Goal: Transaction & Acquisition: Purchase product/service

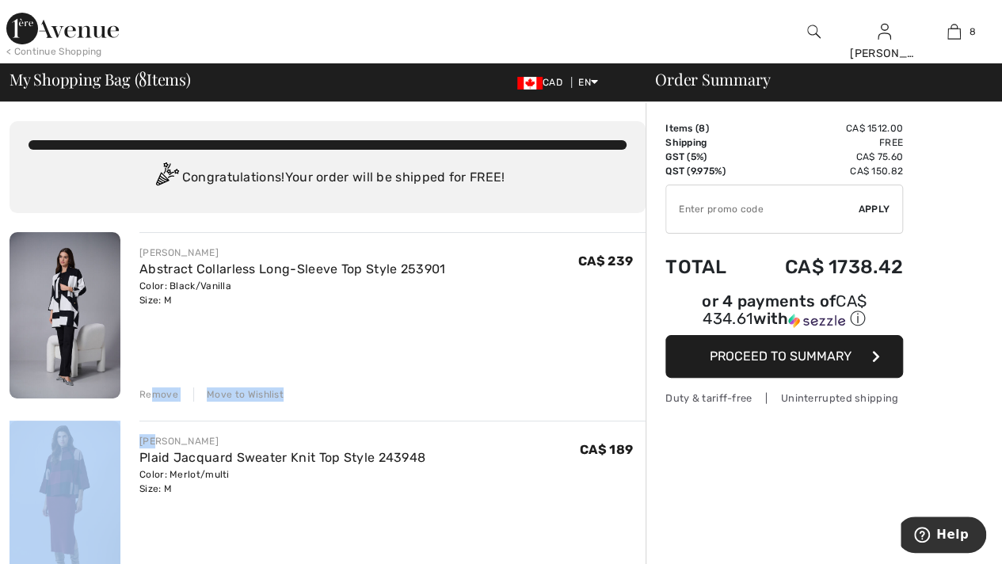
click at [156, 395] on div "Remove" at bounding box center [158, 394] width 39 height 14
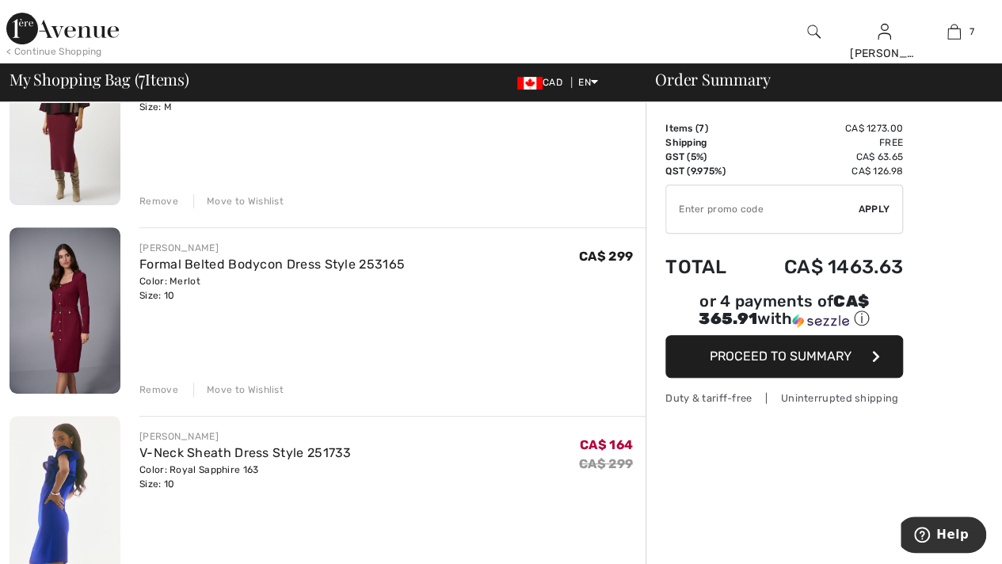
scroll to position [238, 0]
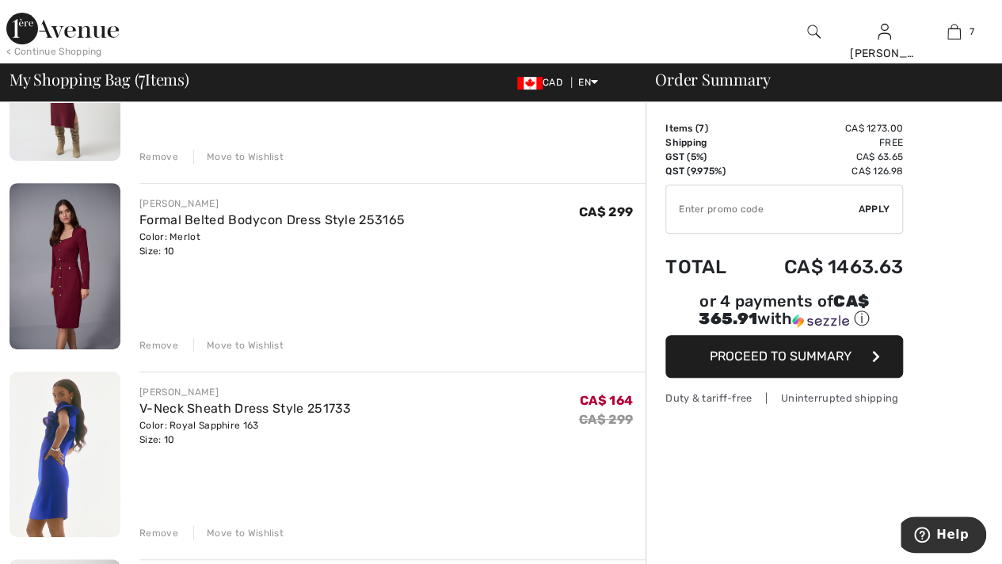
click at [158, 338] on div "Remove" at bounding box center [158, 345] width 39 height 14
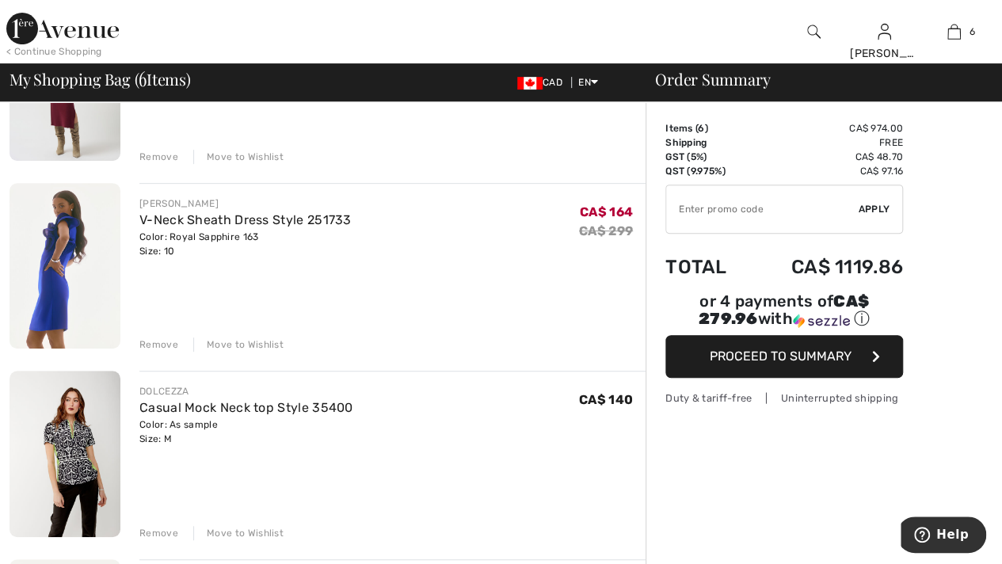
click at [161, 344] on div "Remove" at bounding box center [158, 344] width 39 height 14
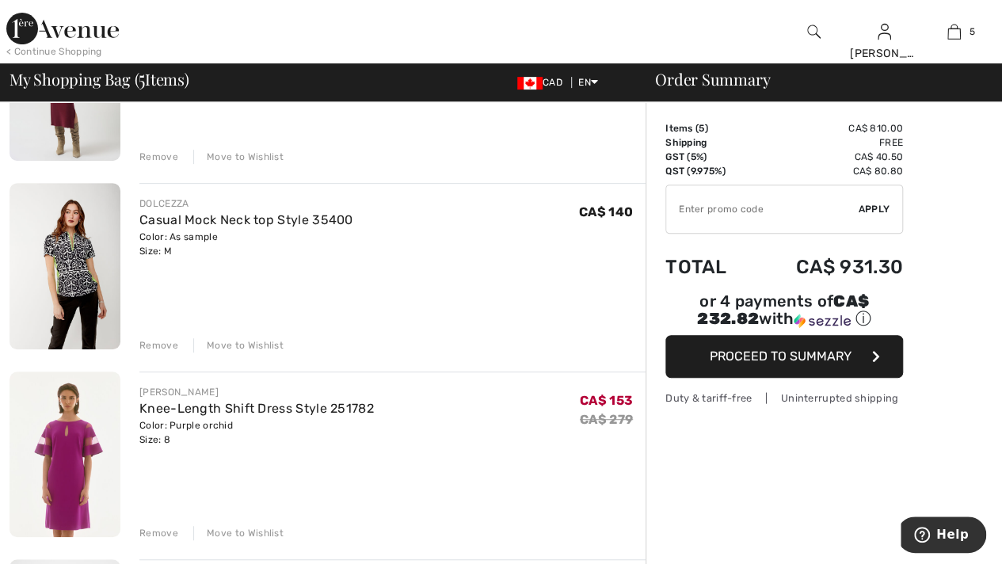
click at [165, 345] on div "Remove" at bounding box center [158, 345] width 39 height 14
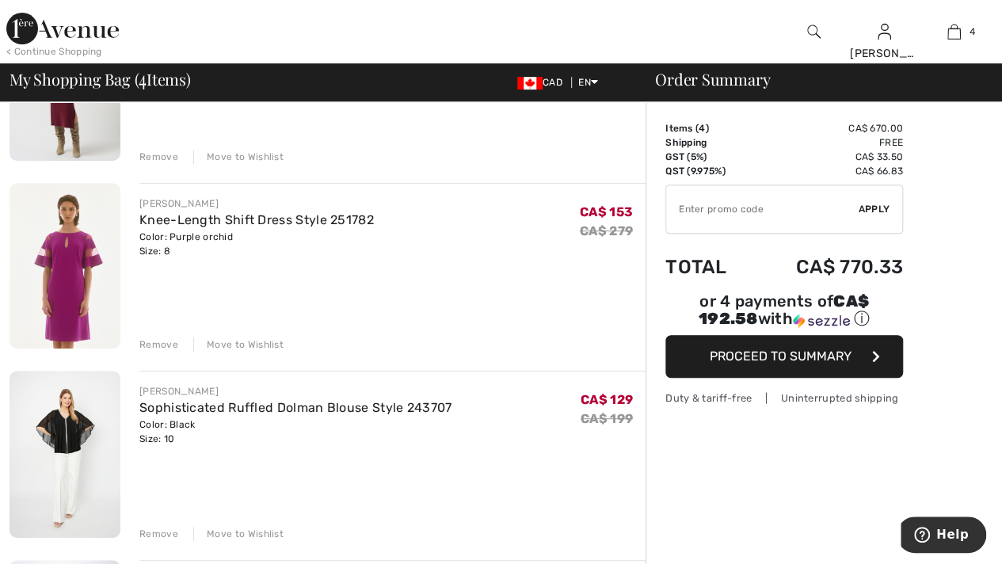
click at [150, 344] on div "Remove" at bounding box center [158, 344] width 39 height 14
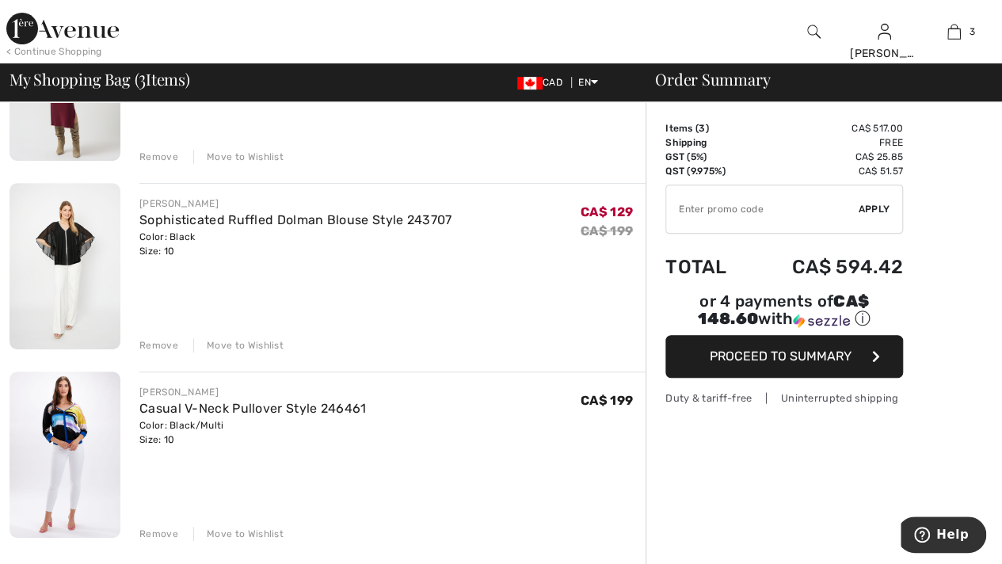
click at [162, 344] on div "Remove" at bounding box center [158, 345] width 39 height 14
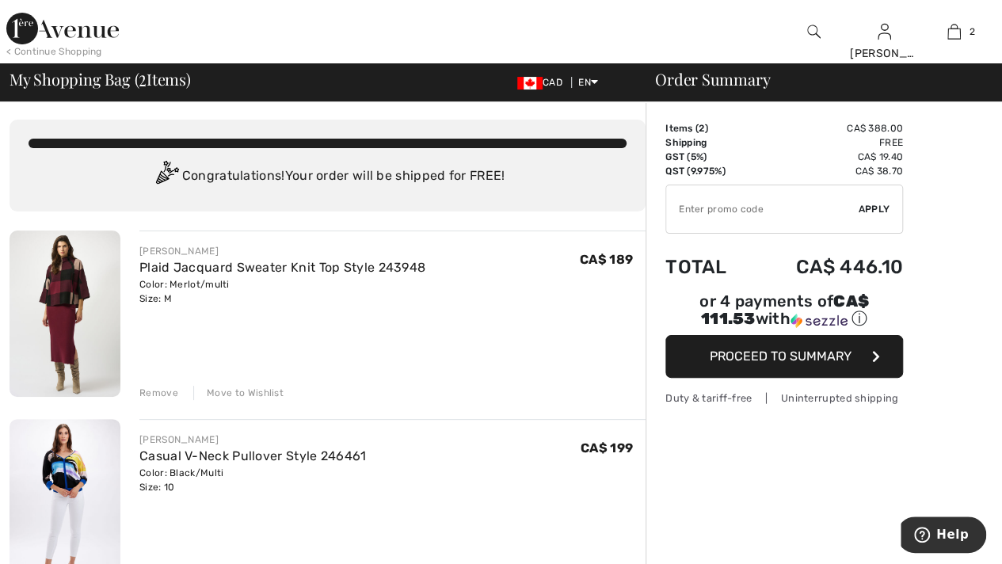
scroll to position [0, 0]
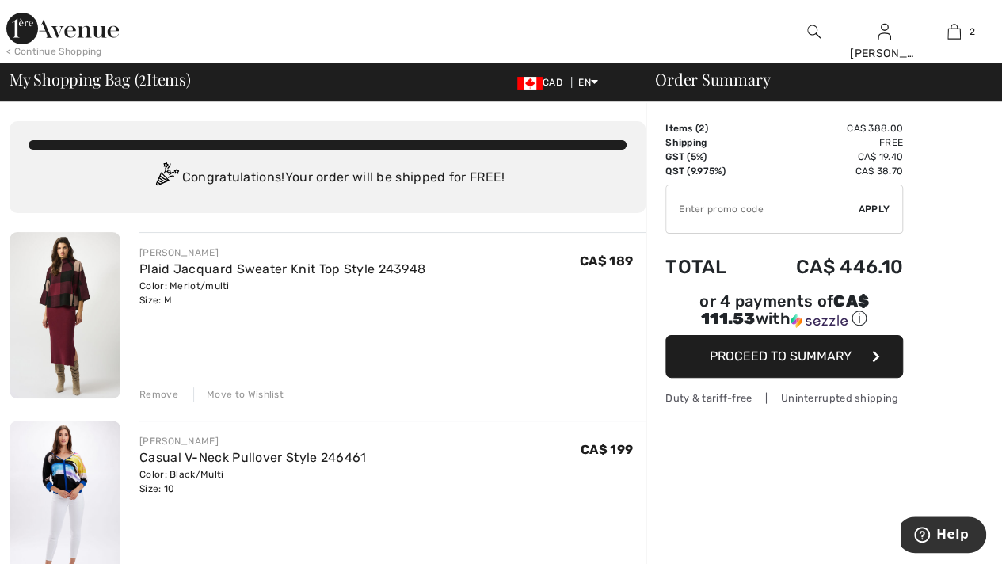
click at [159, 395] on div "Remove" at bounding box center [158, 394] width 39 height 14
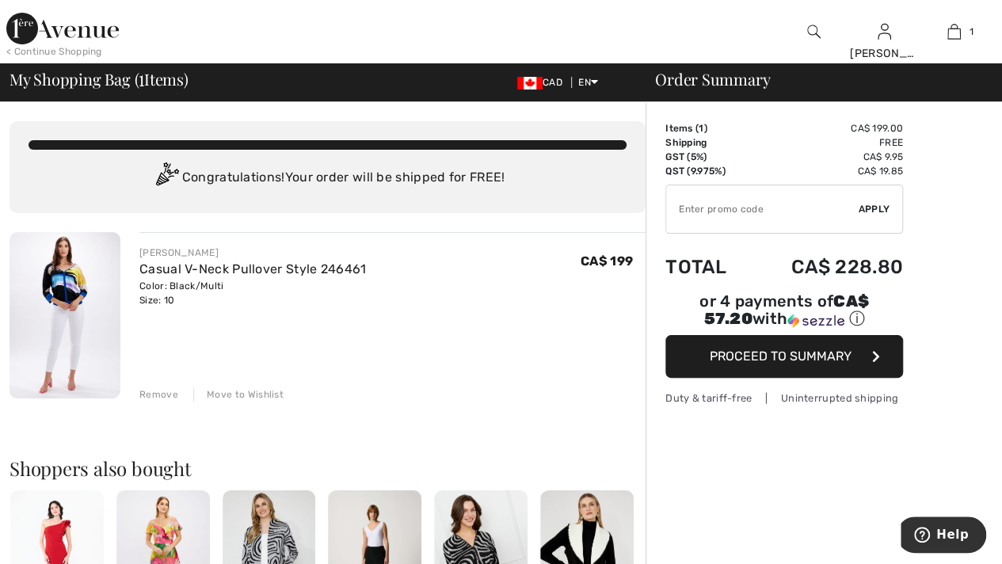
click at [157, 305] on div "Color: Black/Multi Size: 10" at bounding box center [252, 293] width 227 height 29
click at [157, 302] on div "Color: Black/Multi Size: 10" at bounding box center [252, 293] width 227 height 29
click at [154, 392] on div "Remove" at bounding box center [158, 394] width 39 height 14
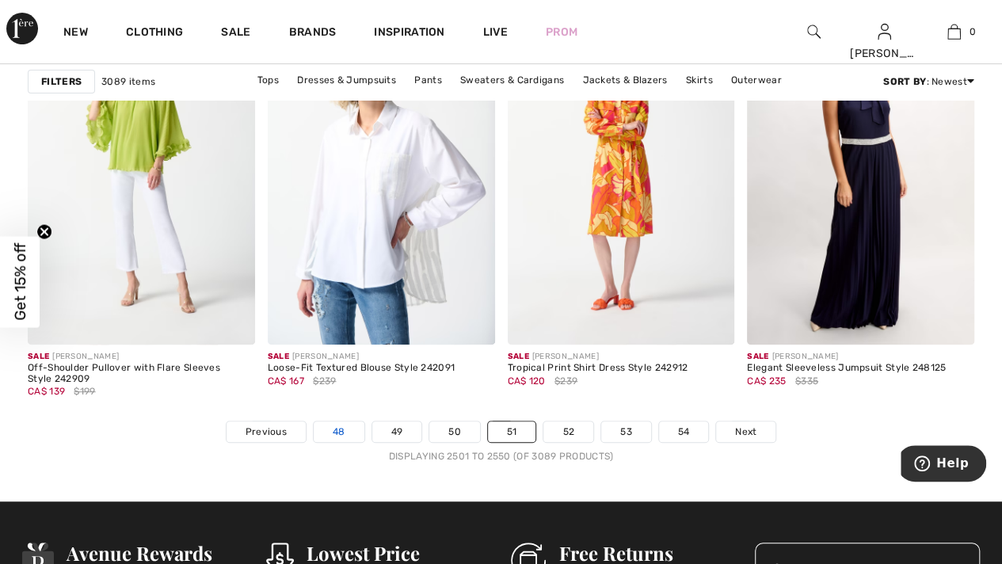
click at [350, 428] on link "48" at bounding box center [339, 431] width 51 height 21
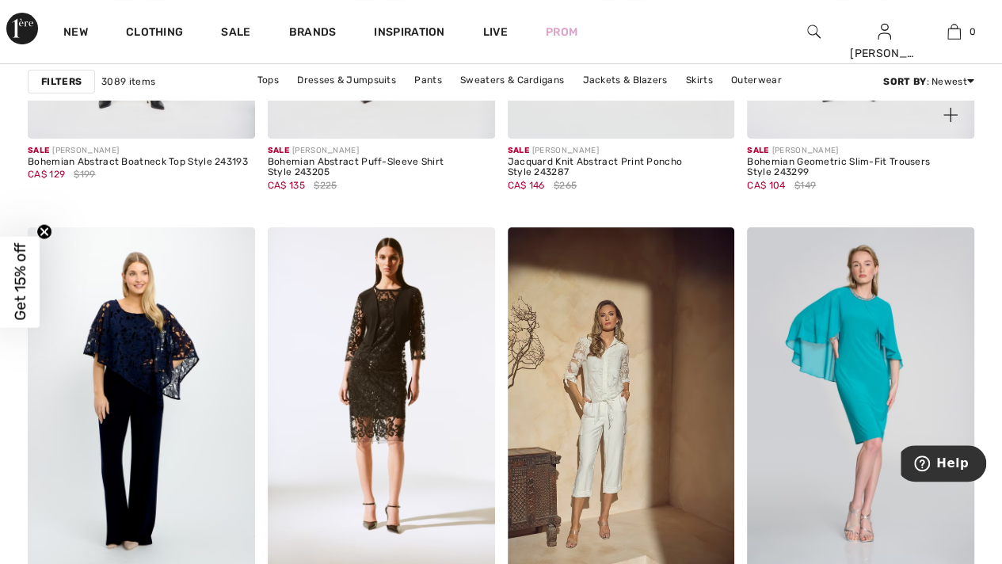
scroll to position [6334, 0]
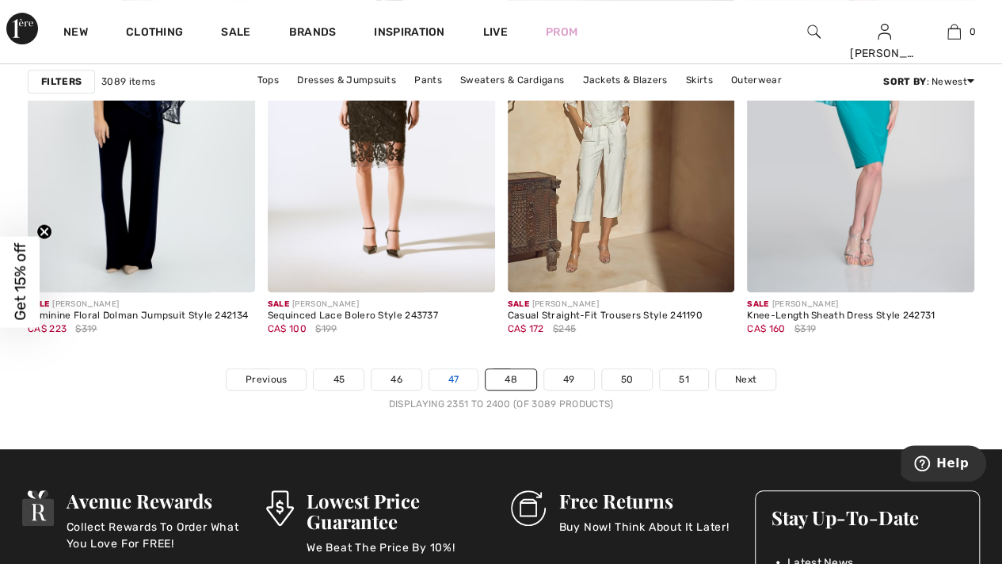
click at [449, 374] on link "47" at bounding box center [453, 379] width 49 height 21
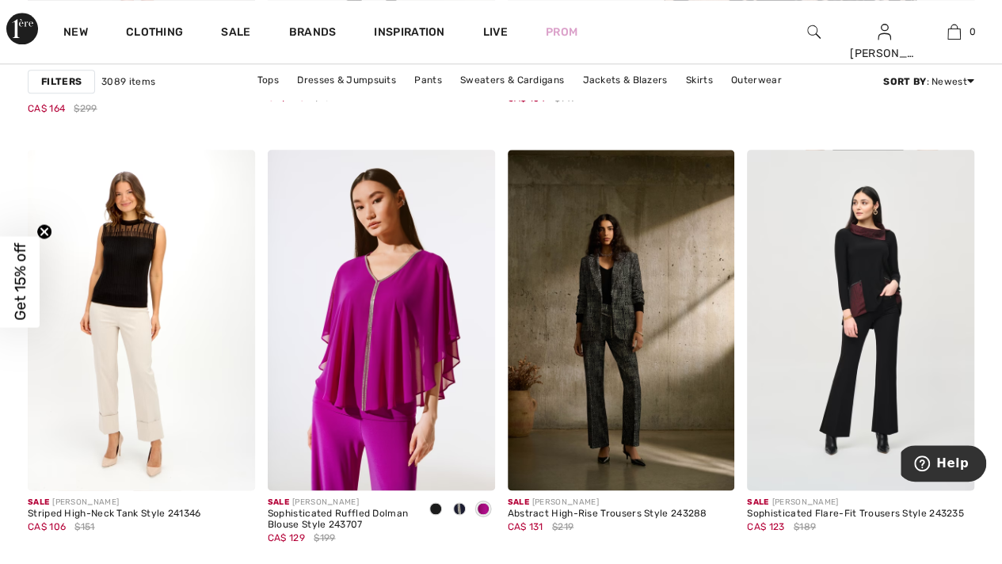
scroll to position [871, 0]
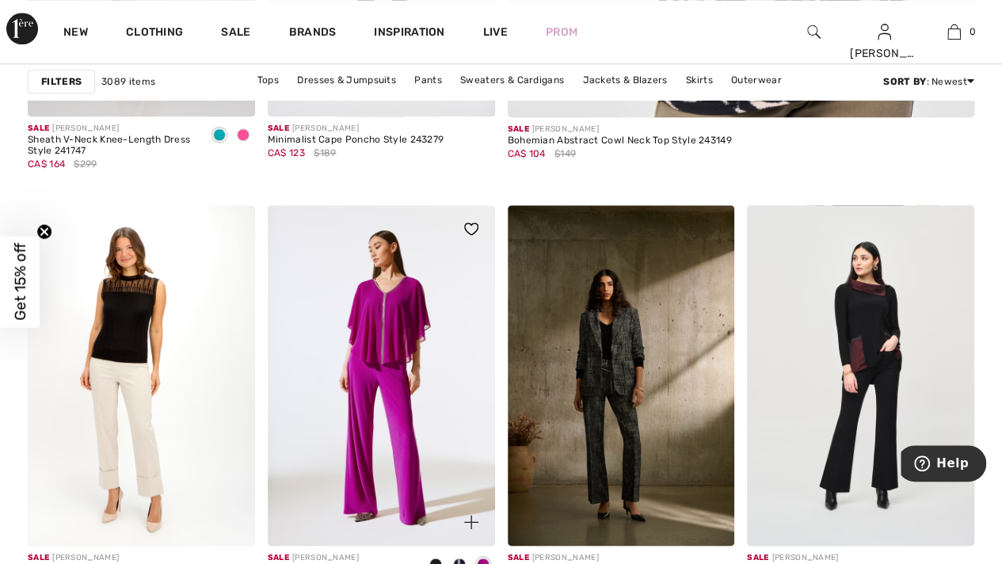
click at [367, 394] on img at bounding box center [381, 375] width 227 height 340
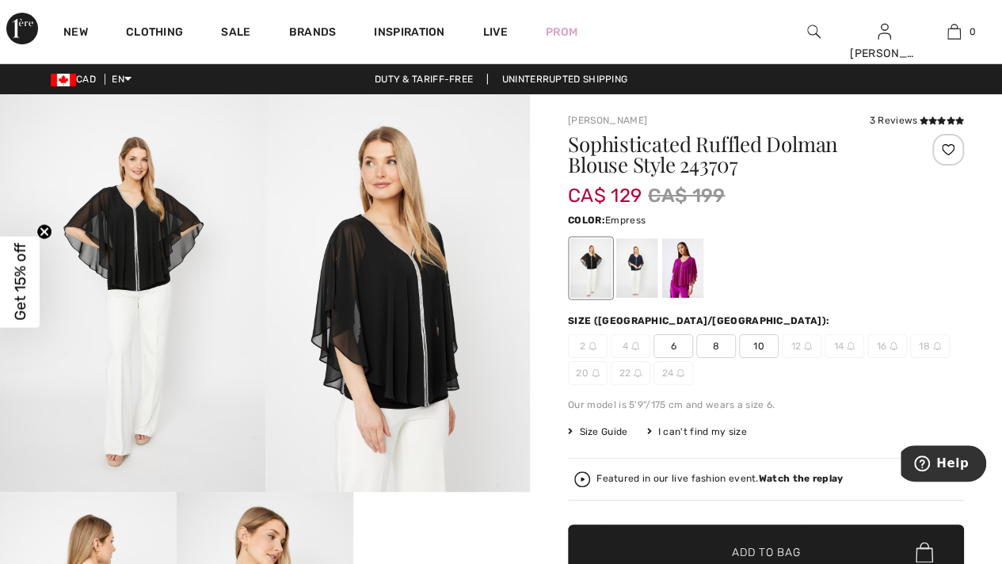
click at [684, 261] on div at bounding box center [682, 267] width 41 height 59
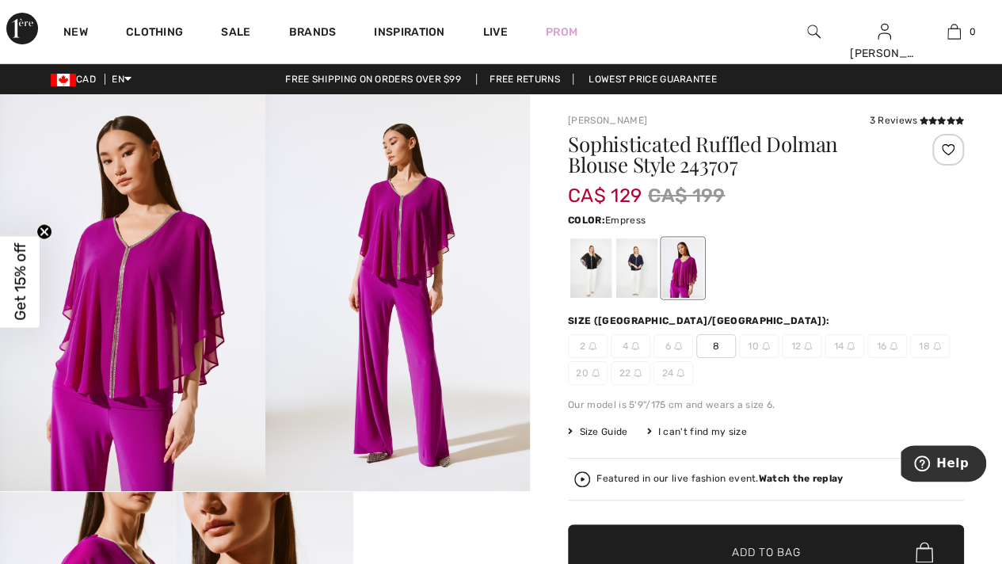
click at [717, 344] on span "8" at bounding box center [716, 346] width 40 height 24
click at [647, 258] on div at bounding box center [636, 267] width 41 height 59
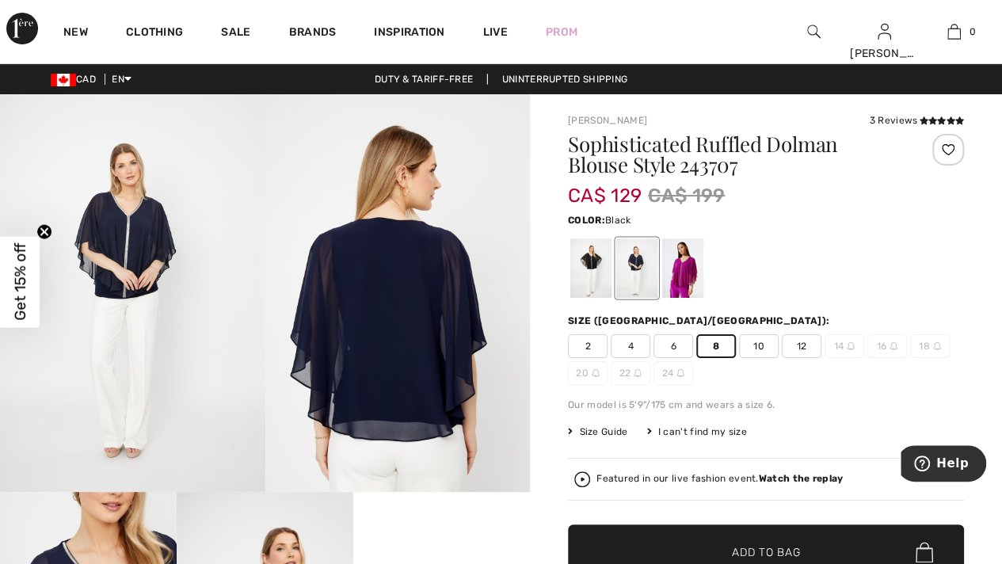
click at [594, 260] on div at bounding box center [590, 267] width 41 height 59
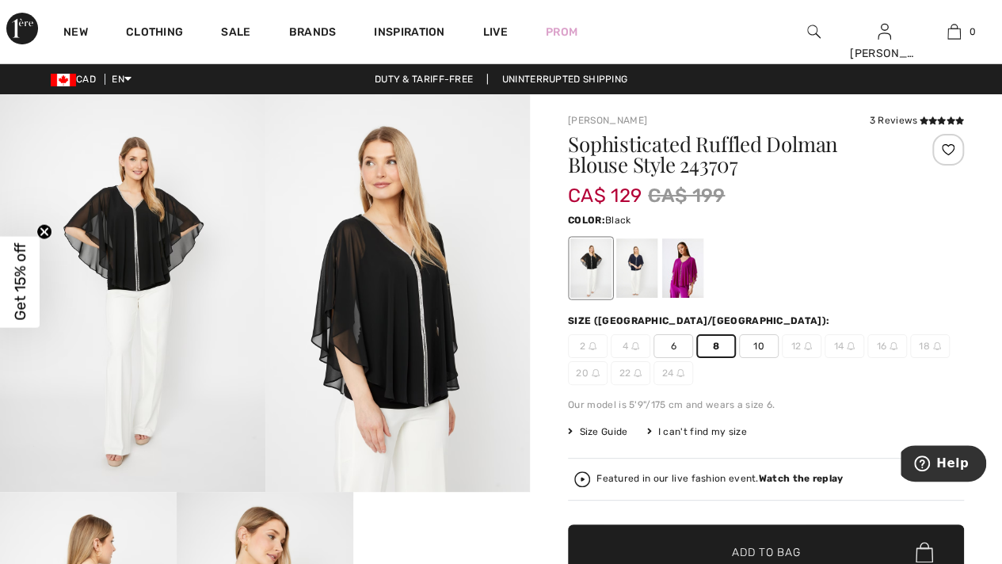
click at [758, 336] on span "10" at bounding box center [759, 346] width 40 height 24
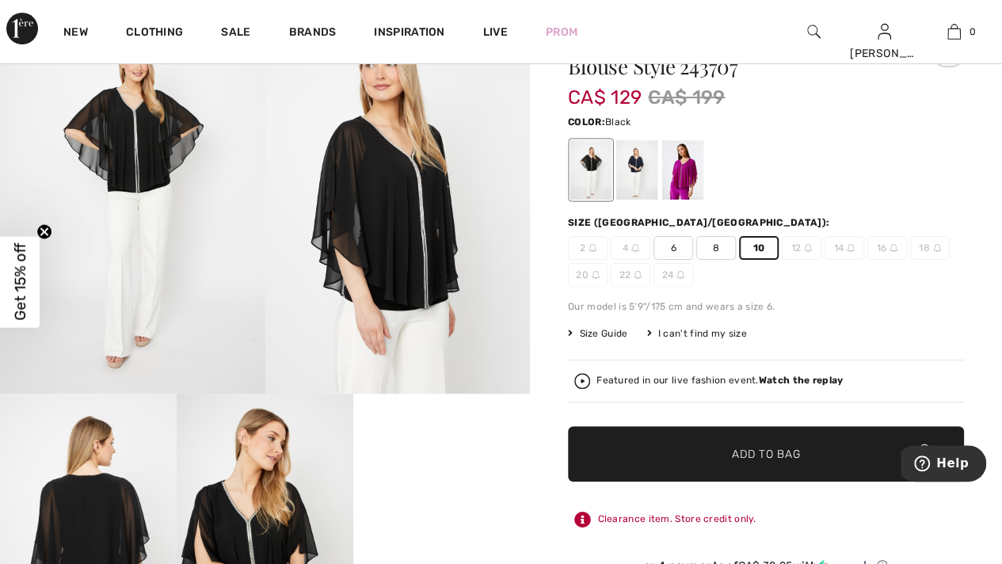
scroll to position [158, 0]
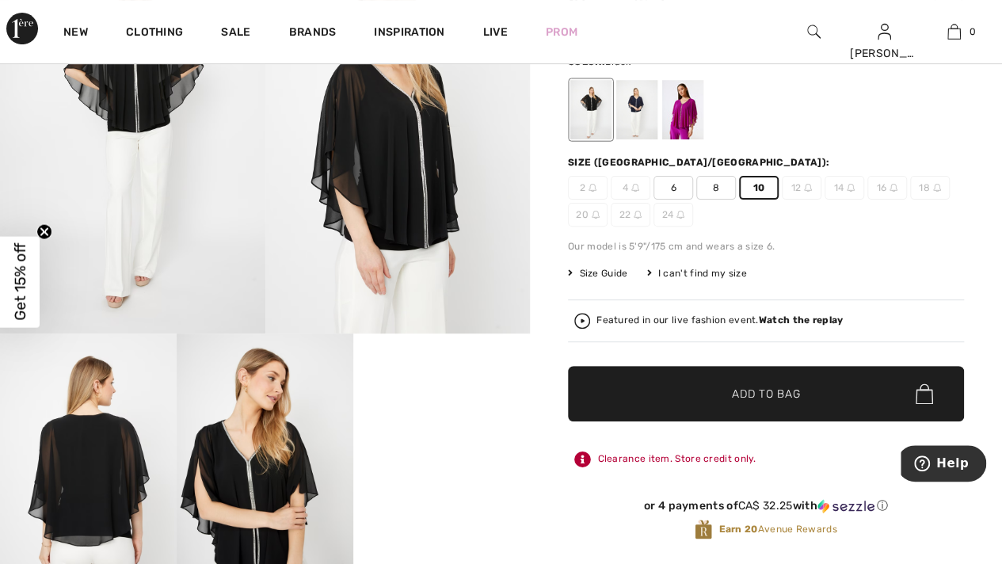
click at [760, 398] on span "Add to Bag" at bounding box center [766, 394] width 68 height 17
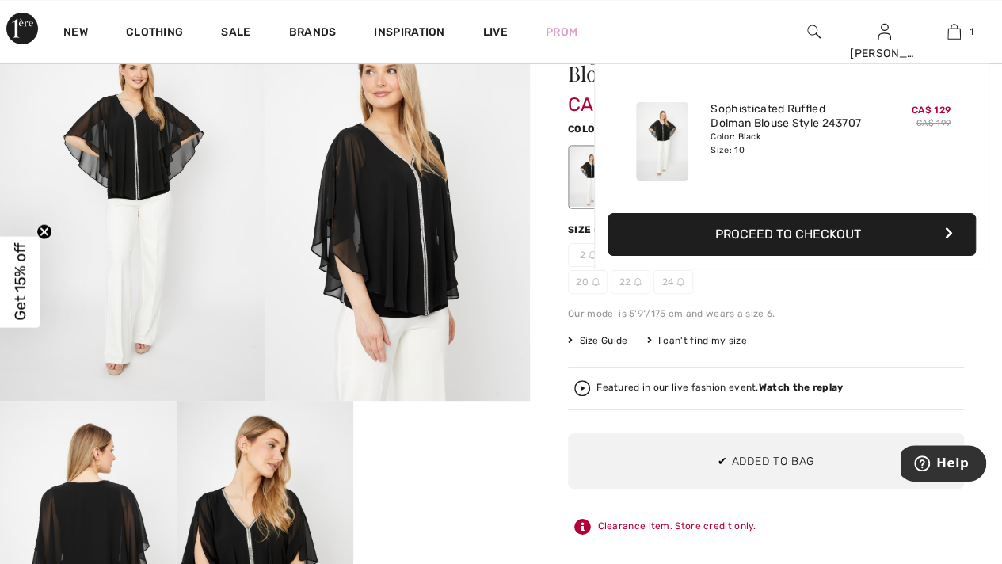
scroll to position [0, 0]
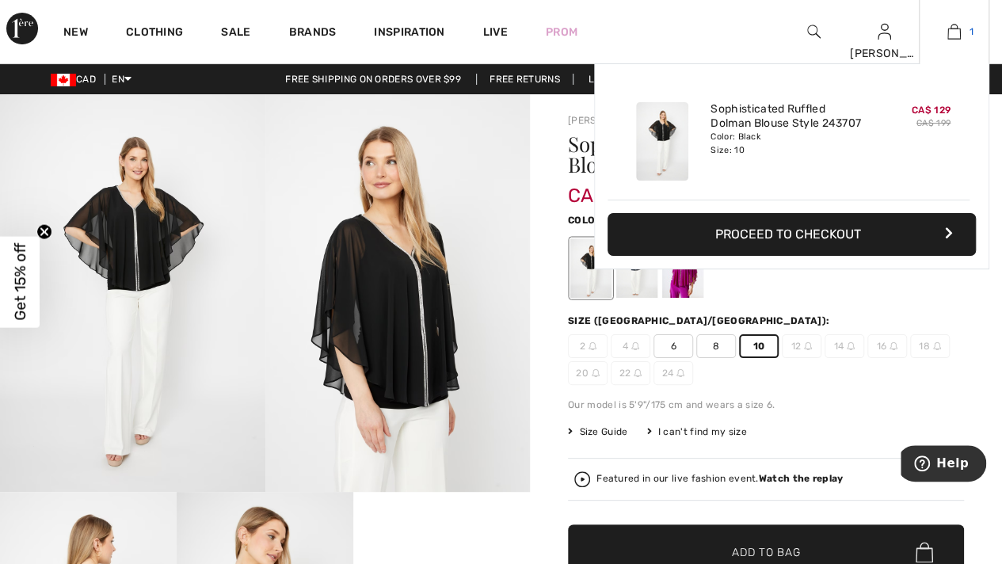
click at [956, 30] on img at bounding box center [953, 31] width 13 height 19
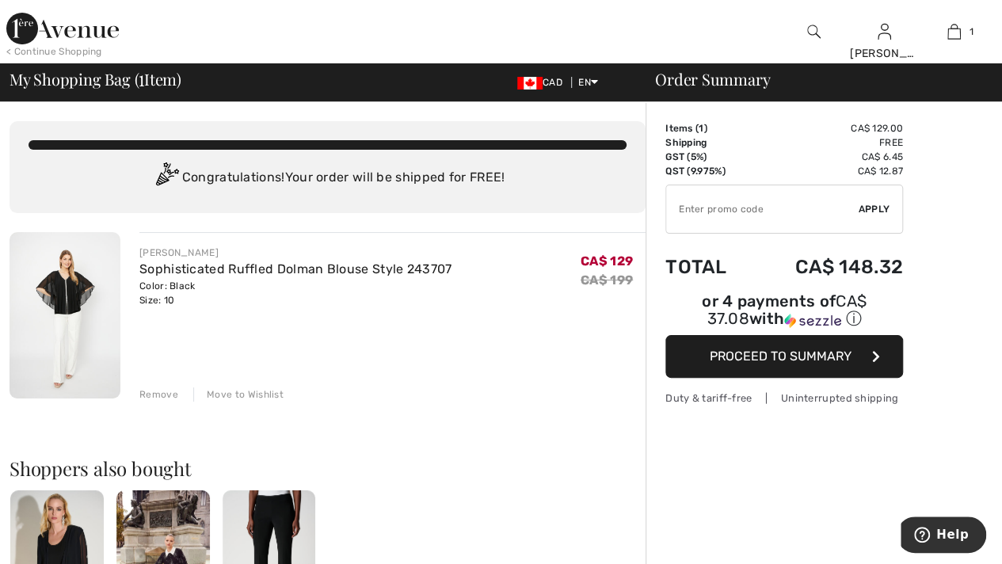
click at [21, 29] on img at bounding box center [62, 29] width 112 height 32
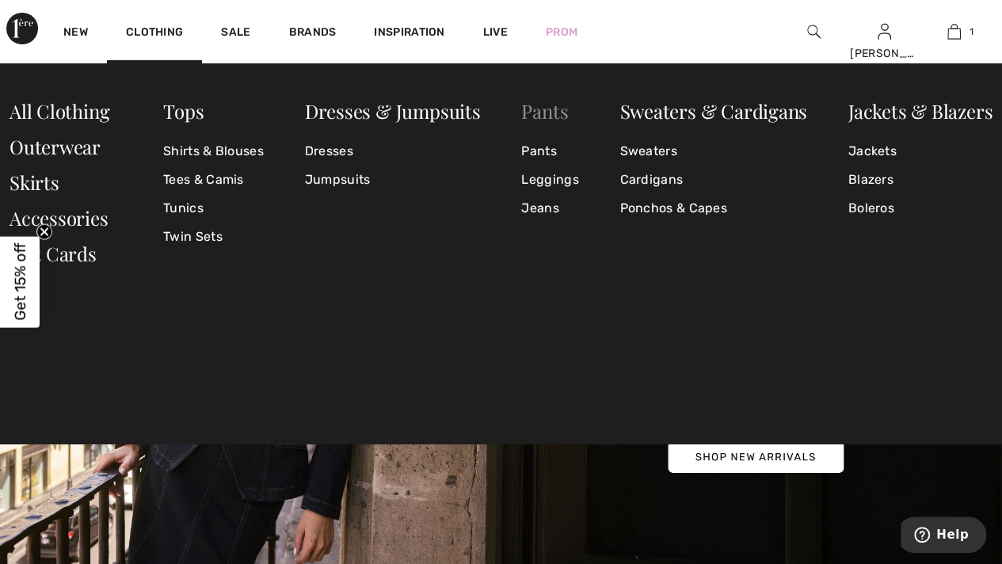
click at [546, 112] on link "Pants" at bounding box center [544, 110] width 47 height 25
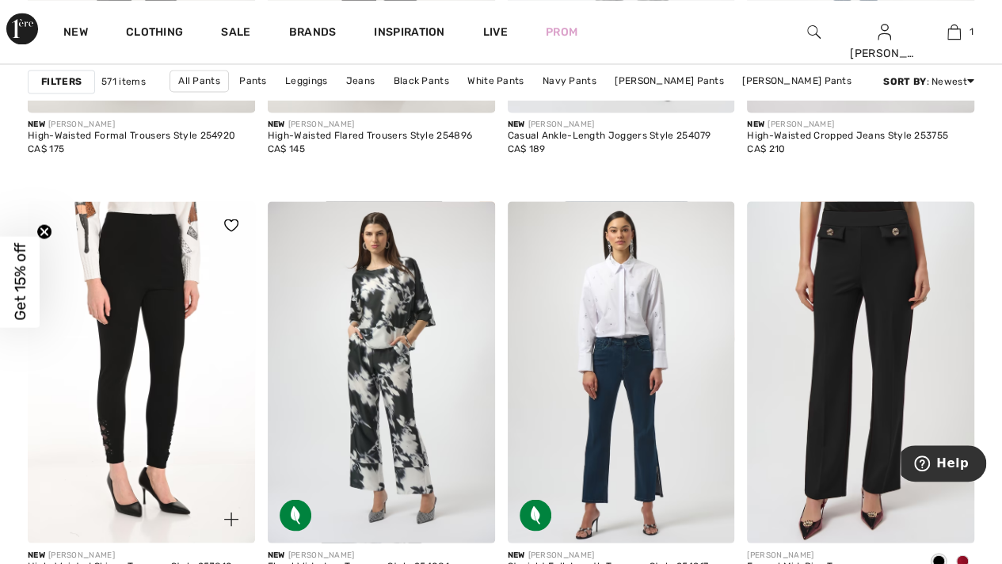
scroll to position [1188, 0]
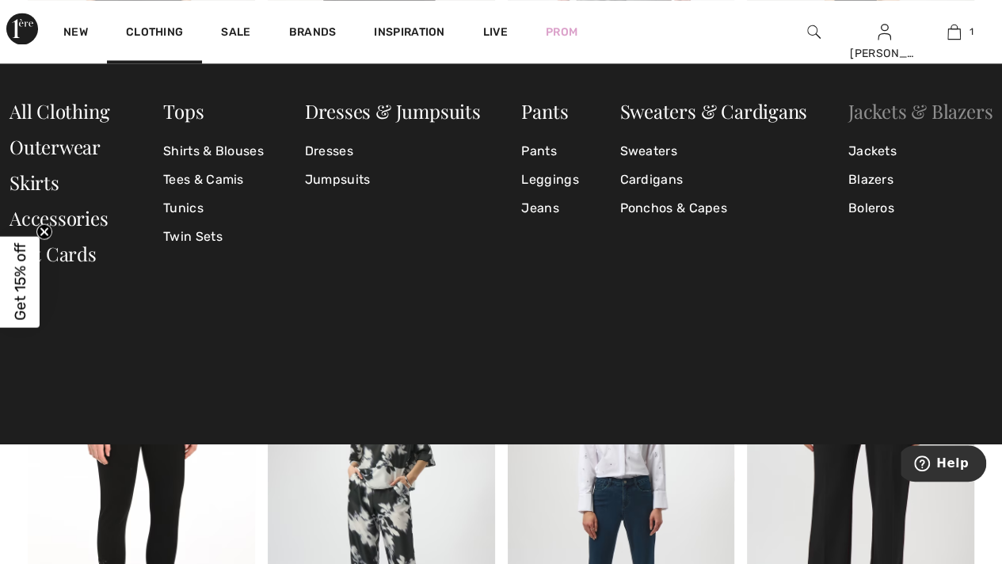
click at [891, 113] on link "Jackets & Blazers" at bounding box center [920, 110] width 144 height 25
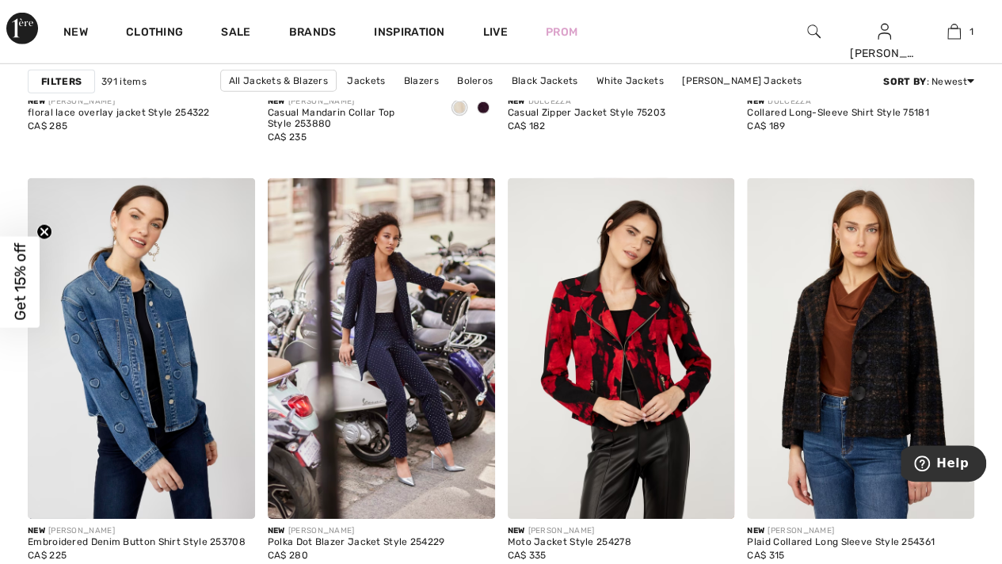
scroll to position [2454, 0]
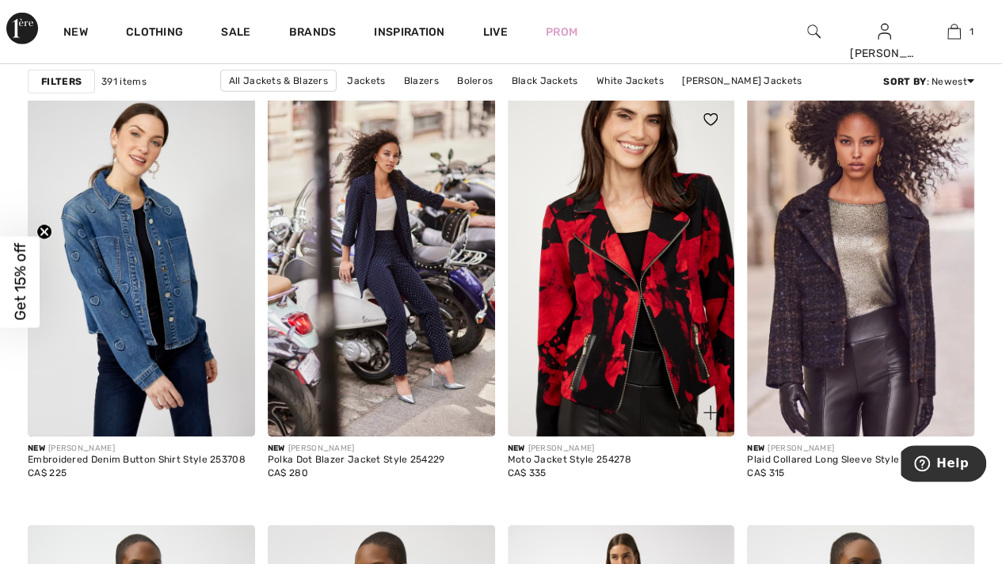
click at [638, 267] on img at bounding box center [621, 266] width 227 height 340
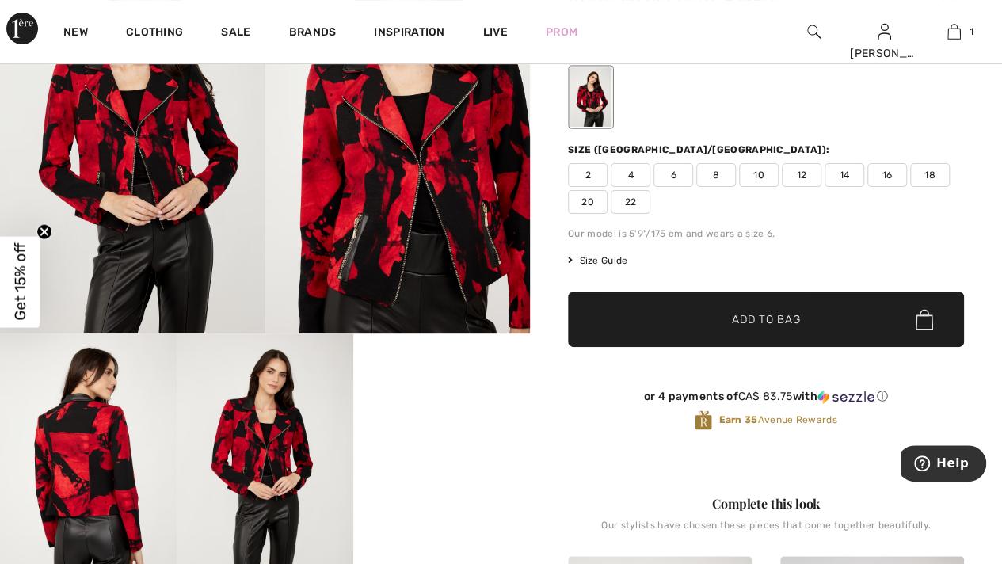
scroll to position [238, 0]
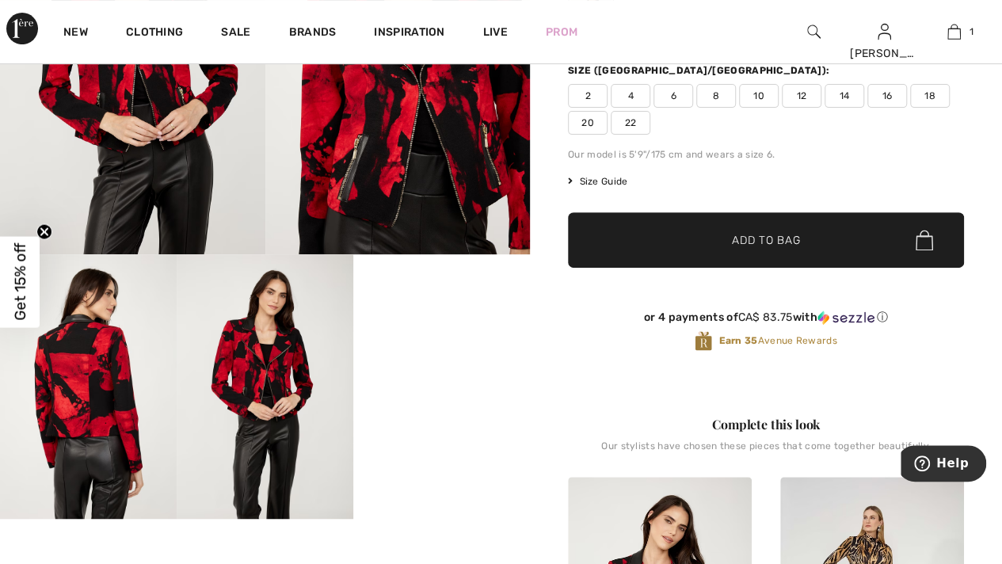
click at [760, 94] on span "10" at bounding box center [759, 96] width 40 height 24
click at [755, 232] on span "Add to Bag" at bounding box center [766, 240] width 68 height 17
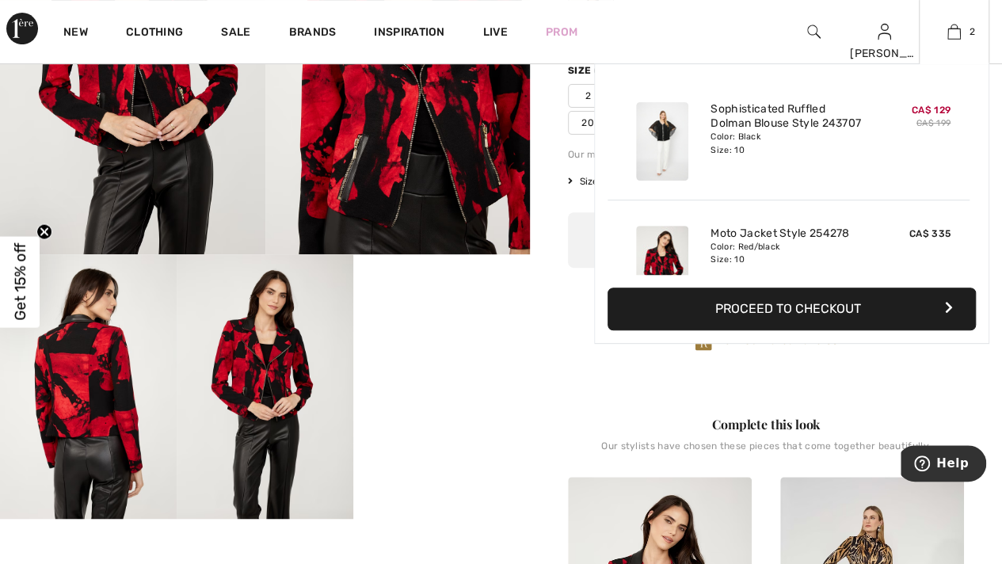
scroll to position [48, 0]
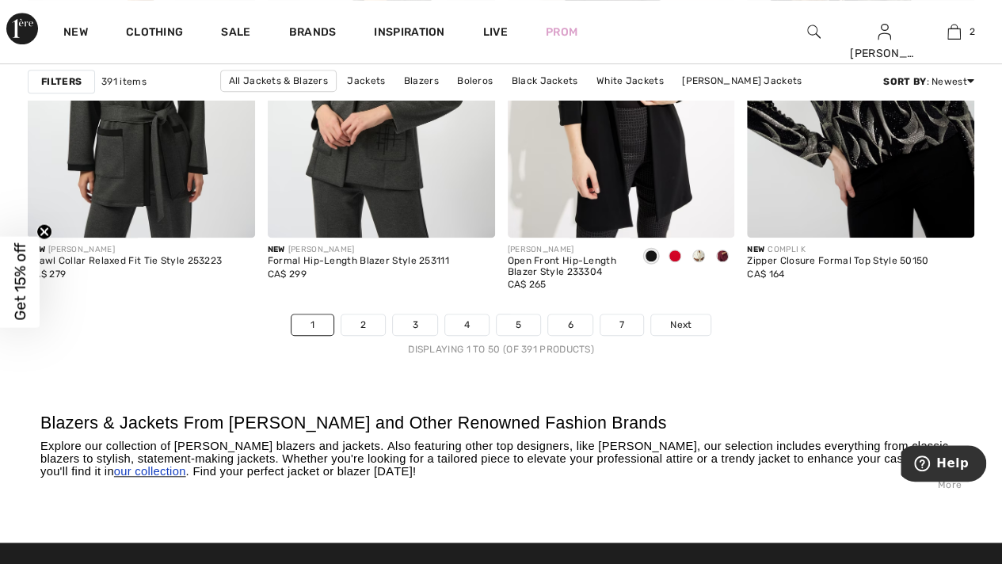
scroll to position [6413, 0]
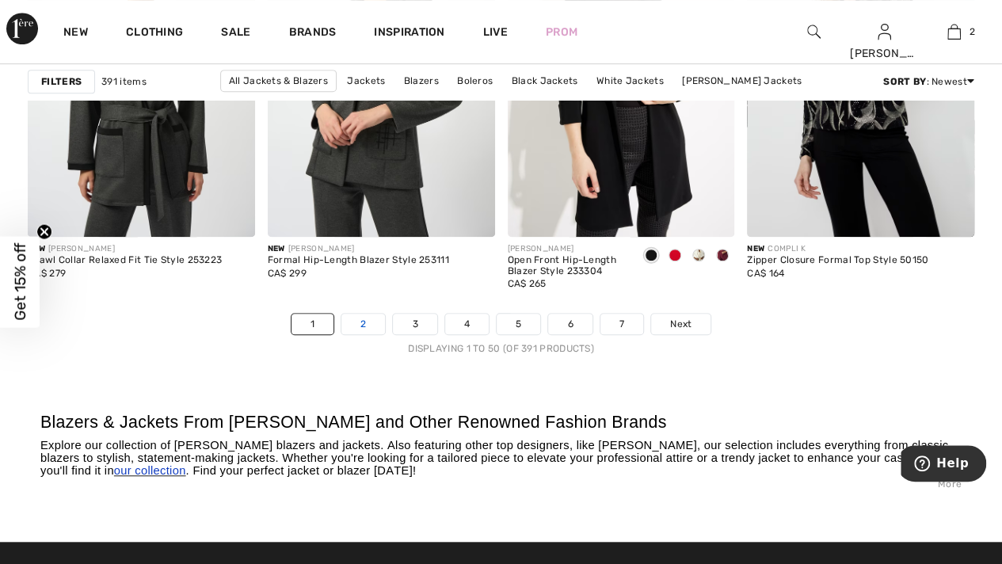
click at [370, 322] on link "2" at bounding box center [363, 324] width 44 height 21
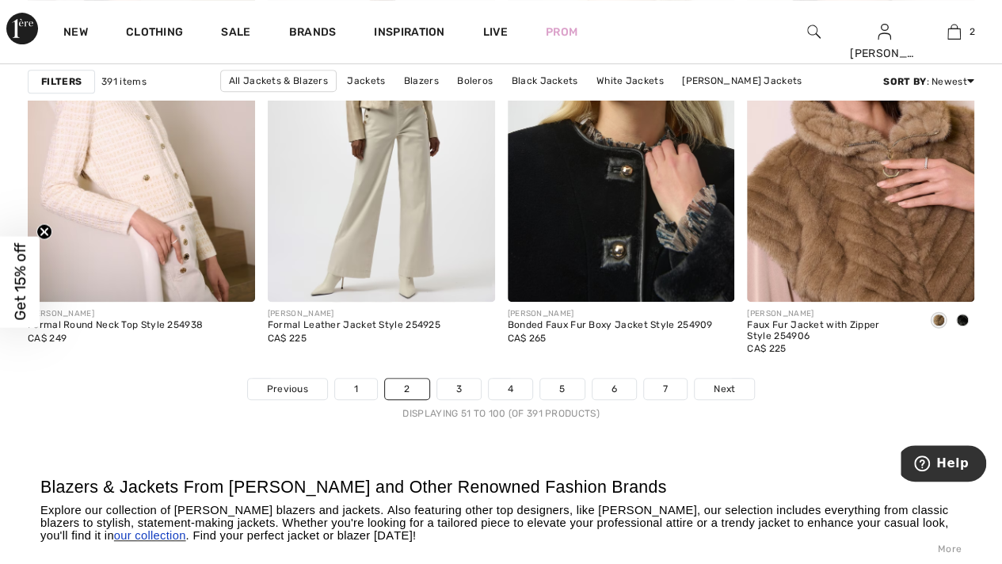
scroll to position [6492, 0]
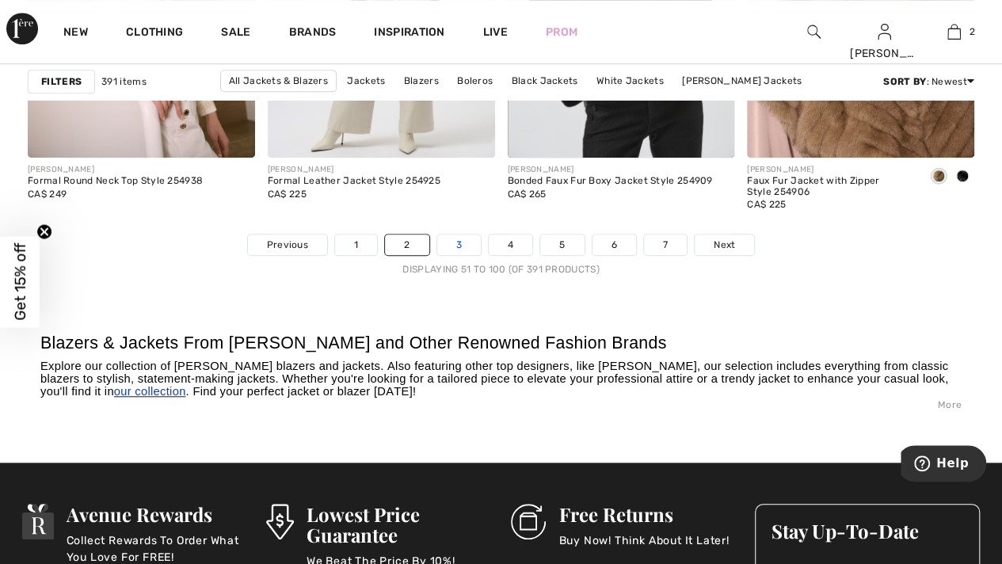
click at [464, 238] on link "3" at bounding box center [459, 244] width 44 height 21
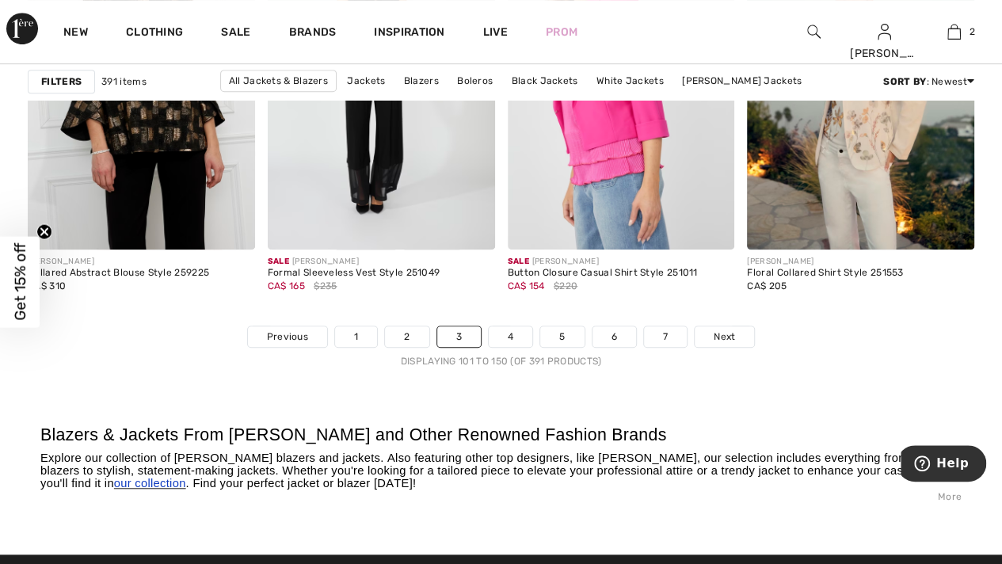
scroll to position [6413, 0]
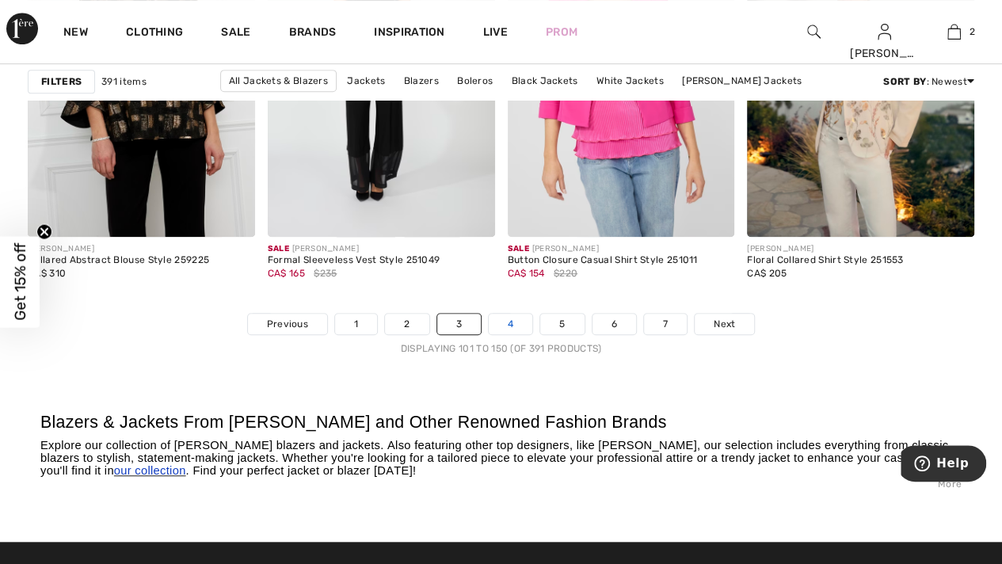
click at [514, 317] on link "4" at bounding box center [511, 324] width 44 height 21
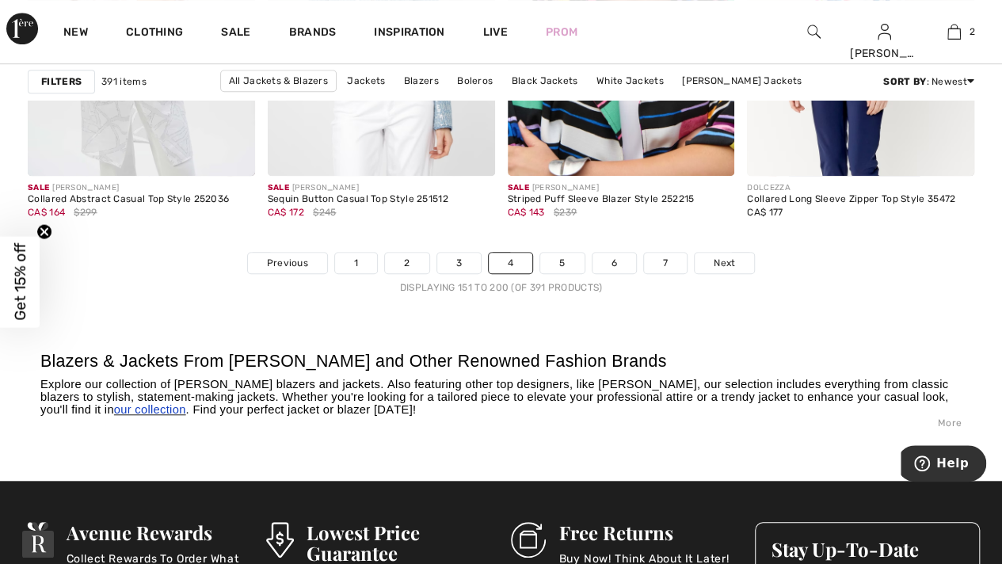
scroll to position [6492, 0]
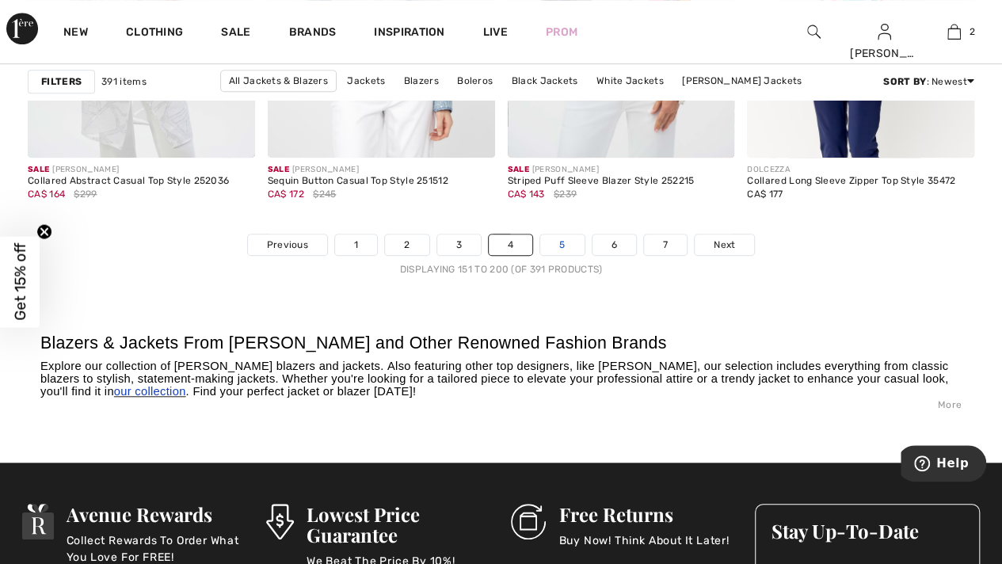
click at [567, 241] on link "5" at bounding box center [562, 244] width 44 height 21
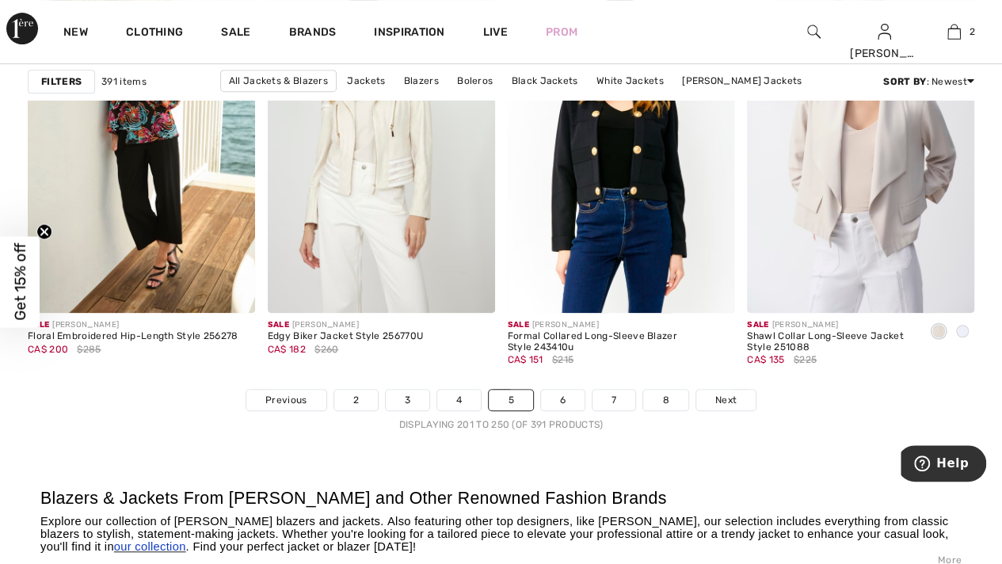
scroll to position [6413, 0]
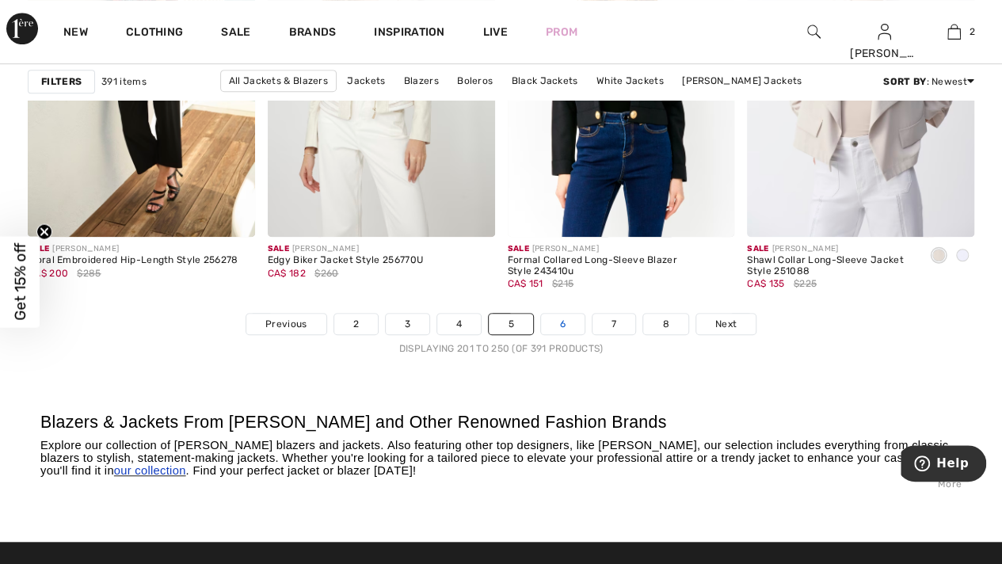
click at [560, 320] on link "6" at bounding box center [563, 324] width 44 height 21
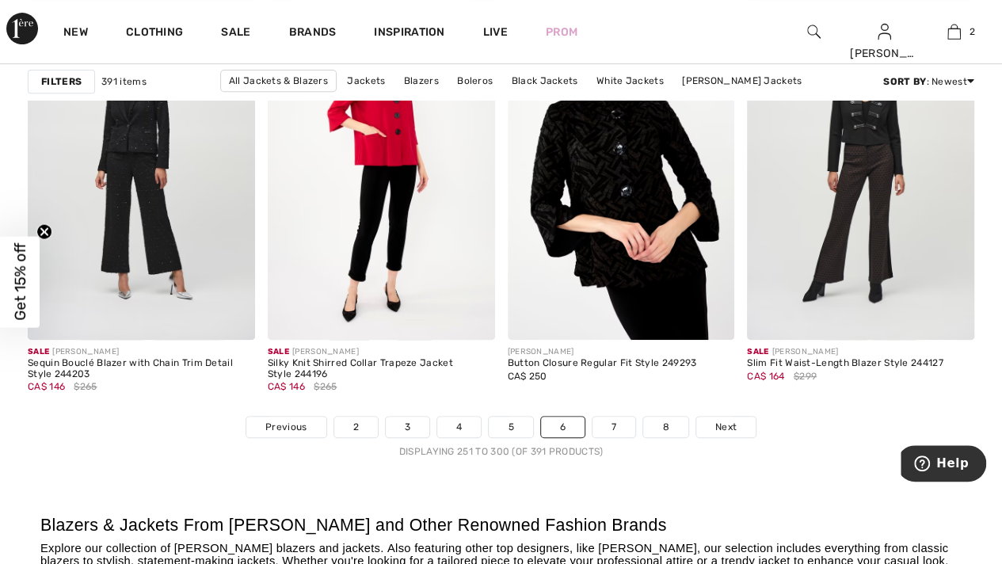
scroll to position [6334, 0]
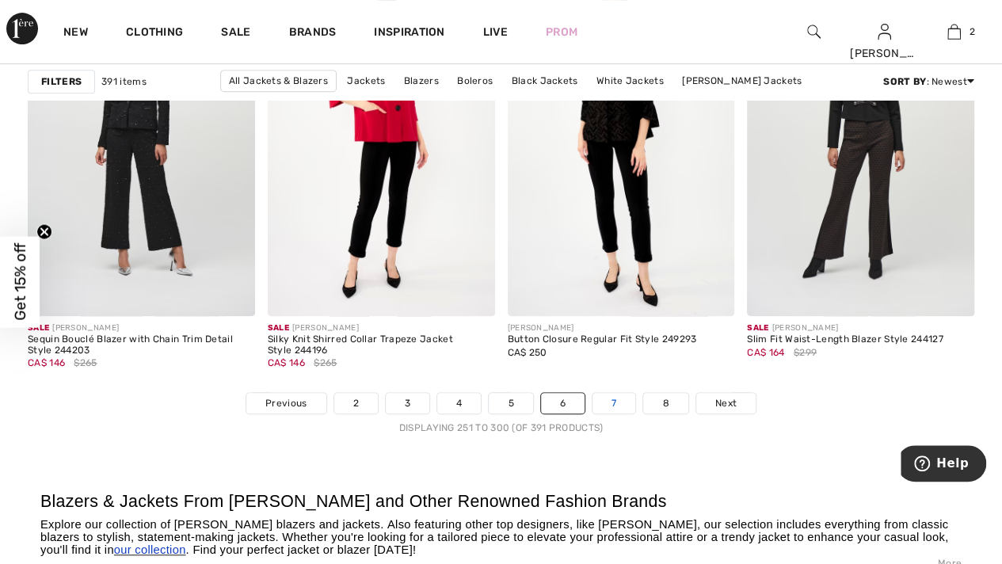
click at [618, 393] on link "7" at bounding box center [613, 403] width 43 height 21
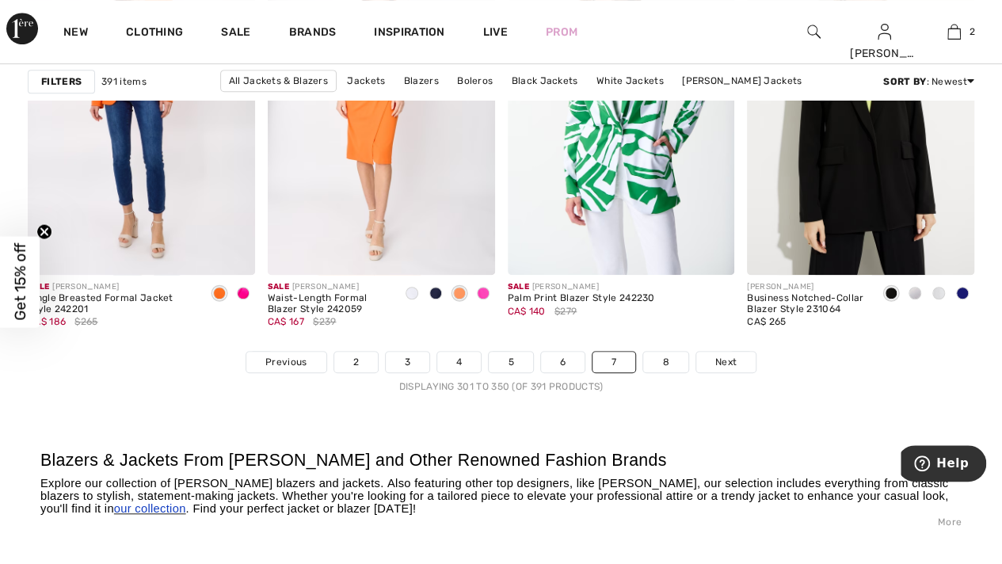
scroll to position [6413, 0]
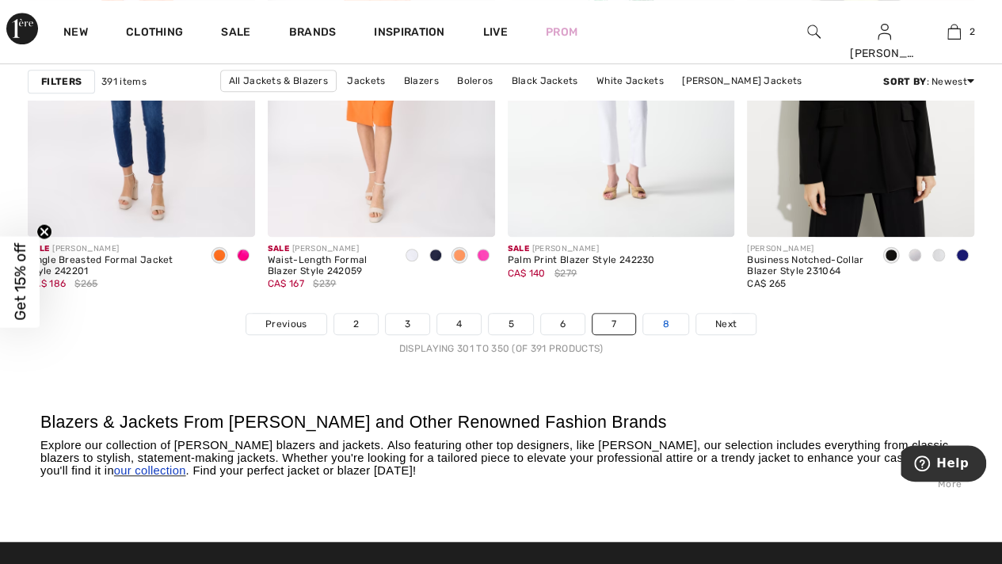
click at [651, 325] on link "8" at bounding box center [665, 324] width 44 height 21
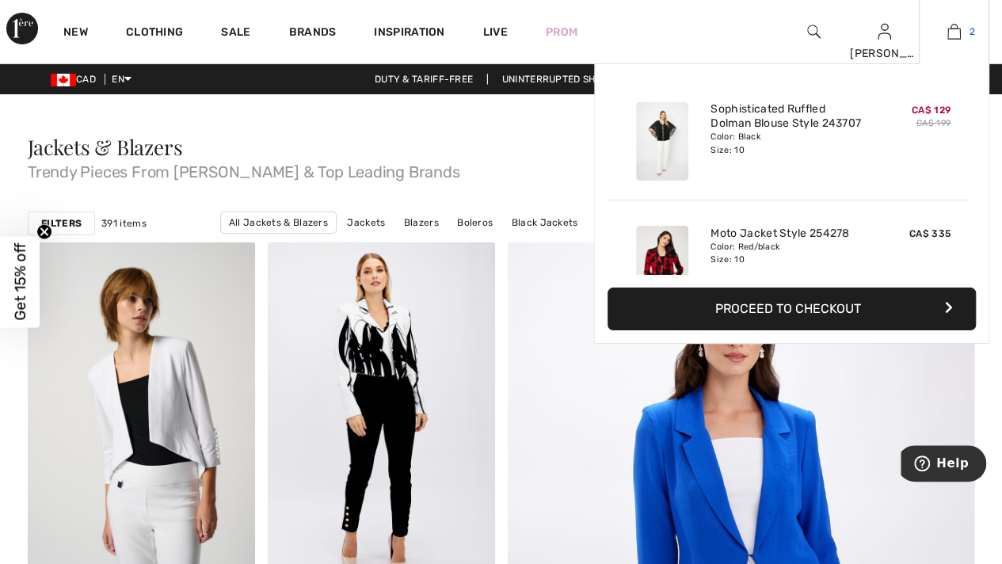
click at [960, 37] on img at bounding box center [953, 31] width 13 height 19
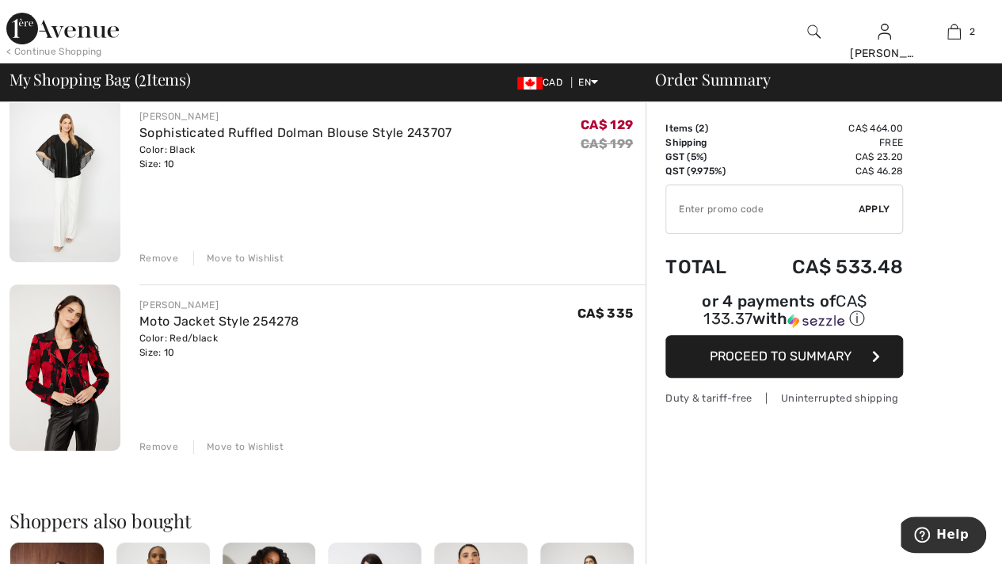
scroll to position [238, 0]
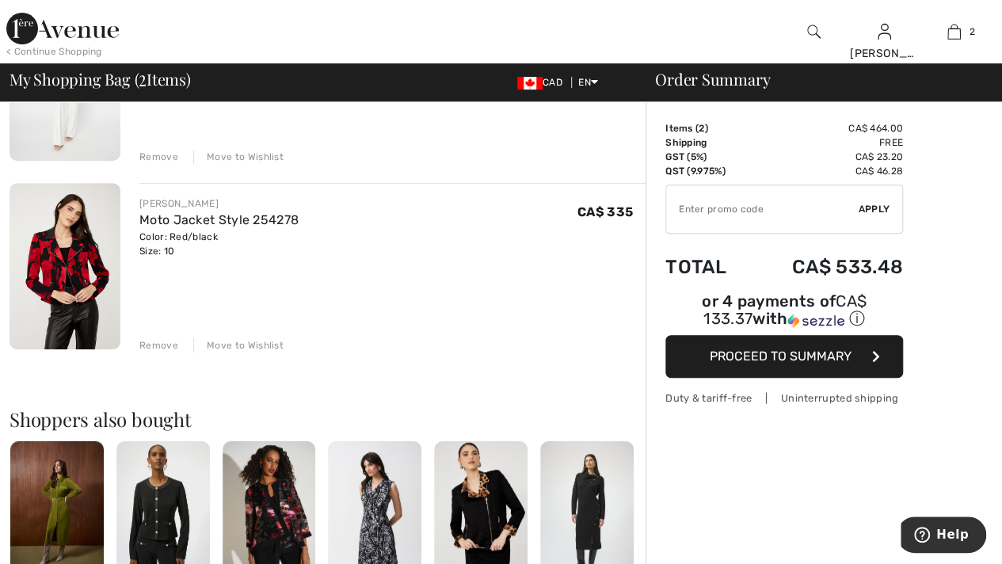
click at [152, 344] on div "Remove" at bounding box center [158, 345] width 39 height 14
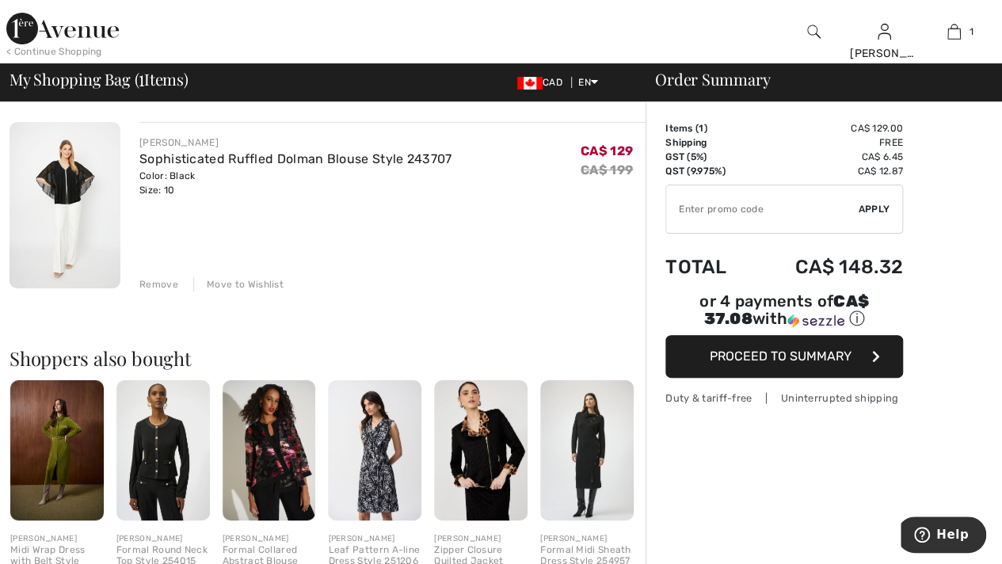
scroll to position [0, 0]
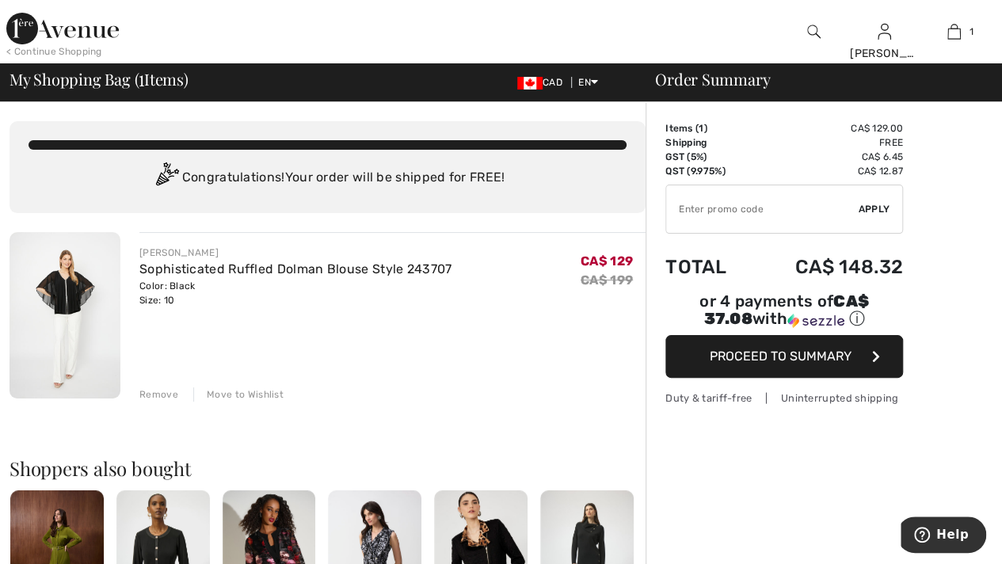
click at [788, 348] on span "Proceed to Summary" at bounding box center [780, 355] width 142 height 15
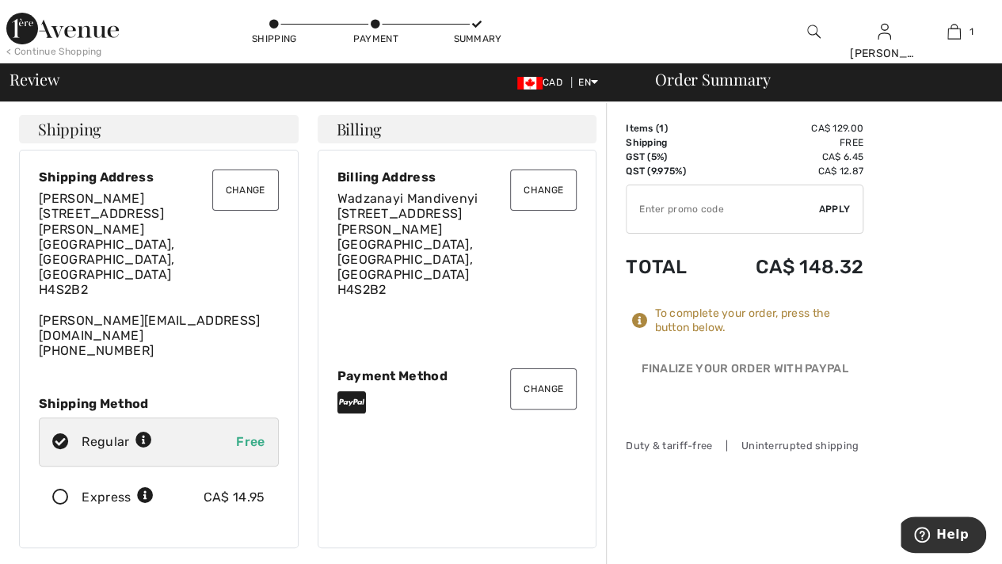
click at [236, 189] on button "Change" at bounding box center [245, 189] width 67 height 41
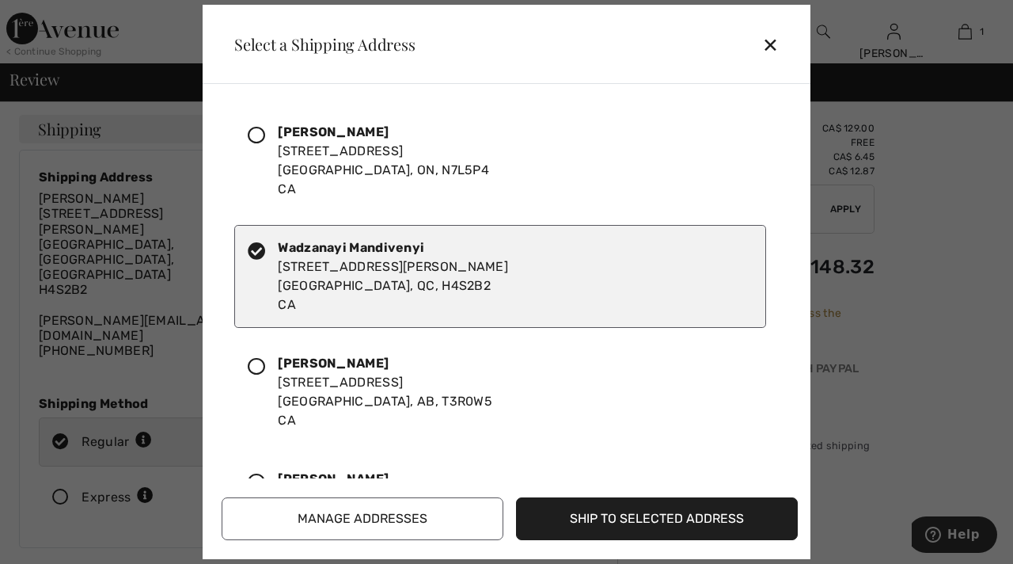
click at [260, 131] on icon at bounding box center [256, 135] width 17 height 17
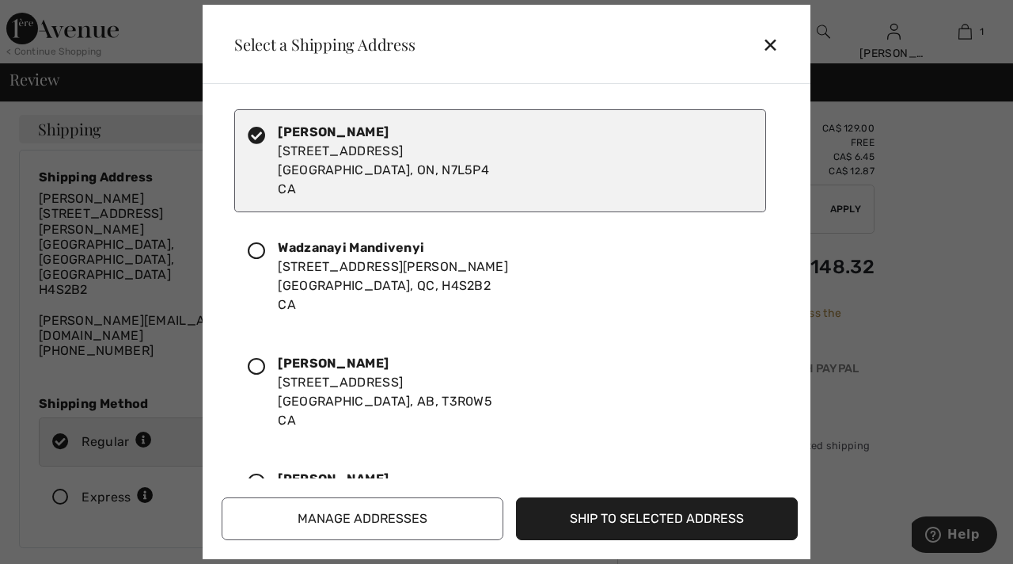
click at [622, 515] on button "Ship to Selected Address" at bounding box center [657, 518] width 282 height 43
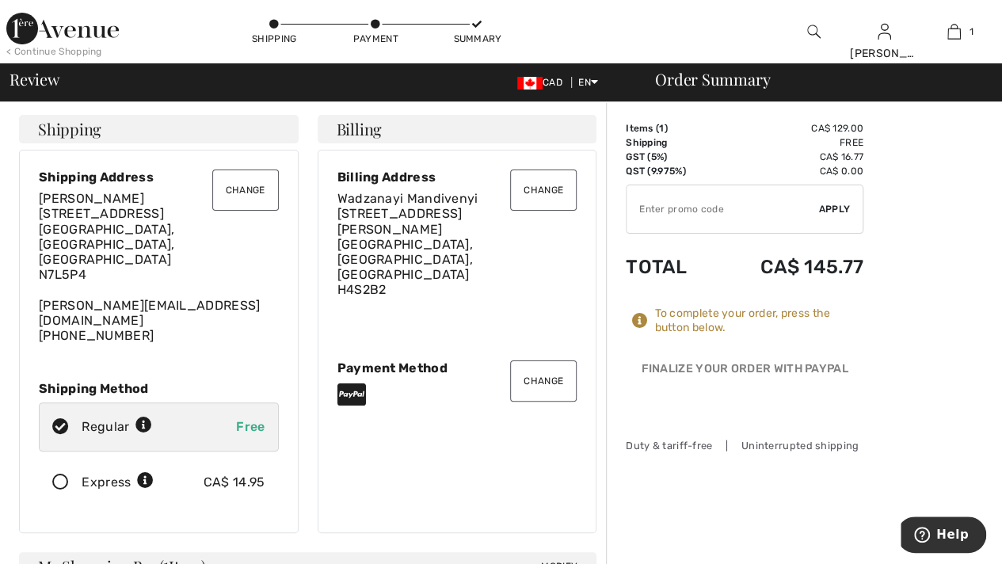
click at [548, 186] on button "Change" at bounding box center [543, 189] width 67 height 41
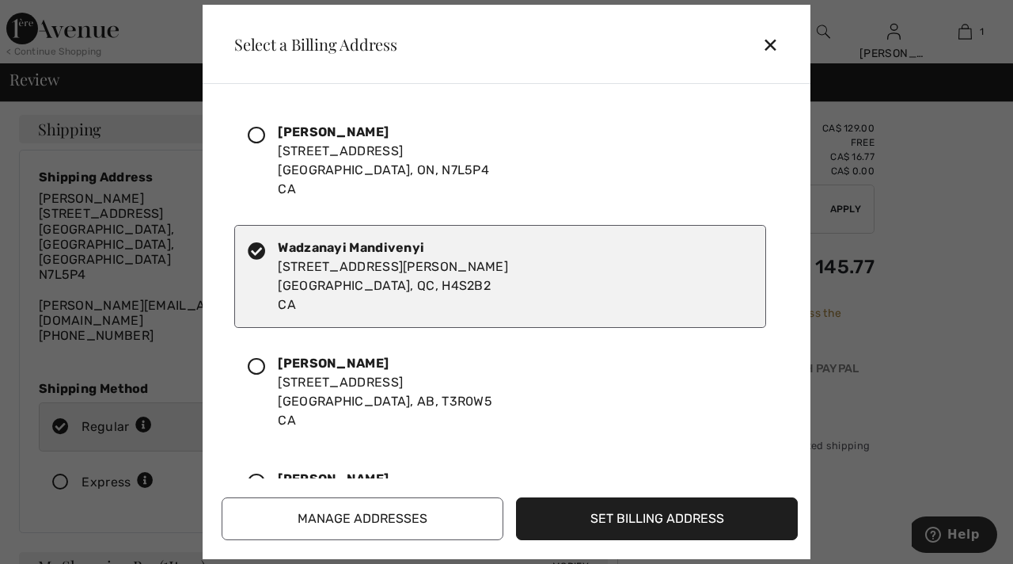
click at [262, 134] on icon at bounding box center [256, 135] width 17 height 17
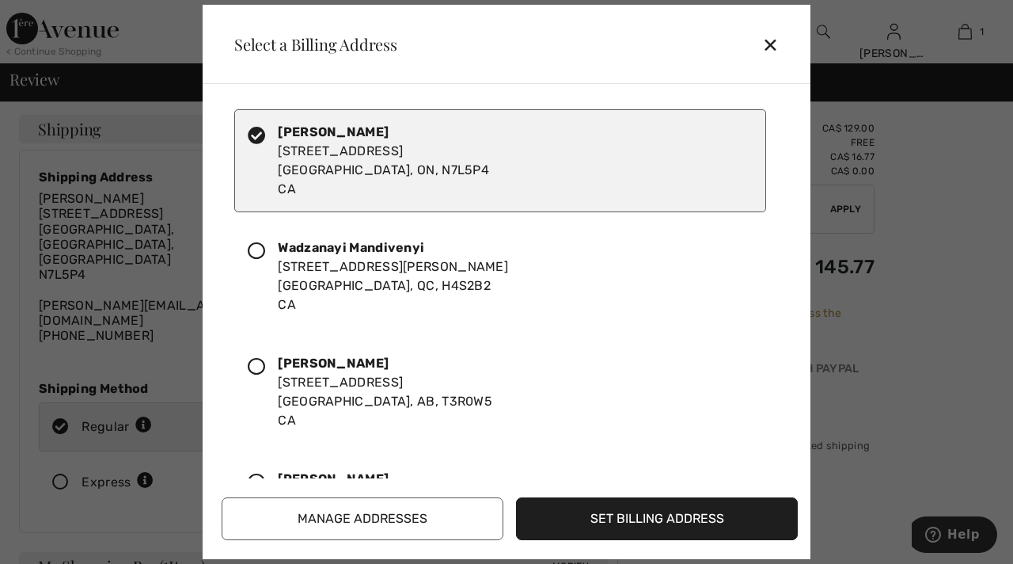
click at [675, 517] on button "Set Billing Address" at bounding box center [657, 518] width 282 height 43
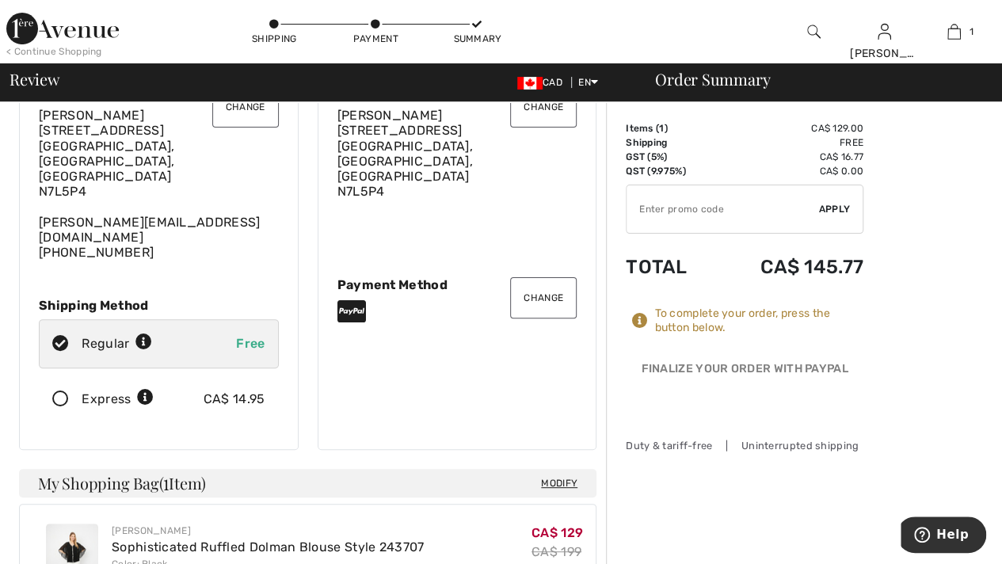
scroll to position [79, 0]
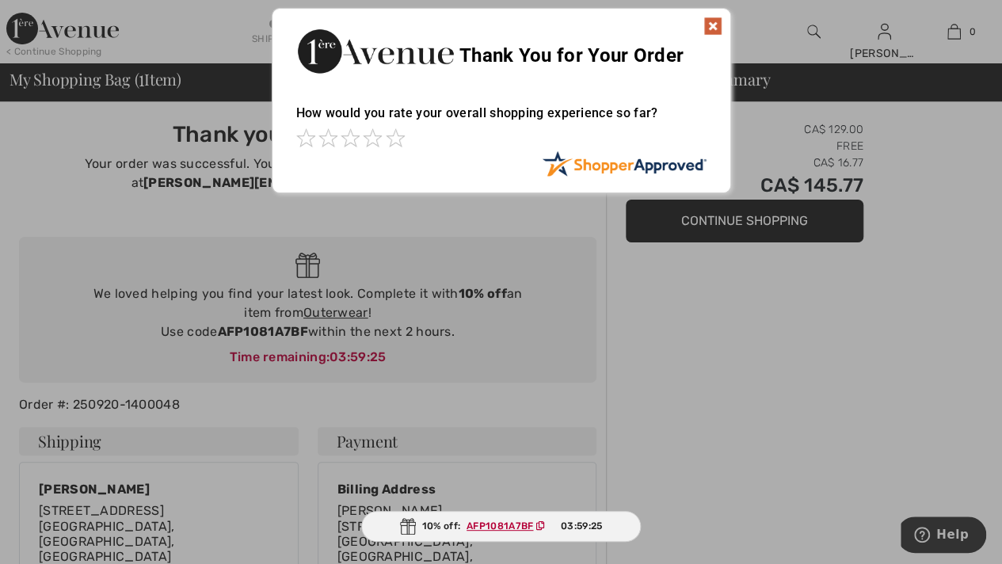
click at [711, 25] on img at bounding box center [712, 26] width 19 height 19
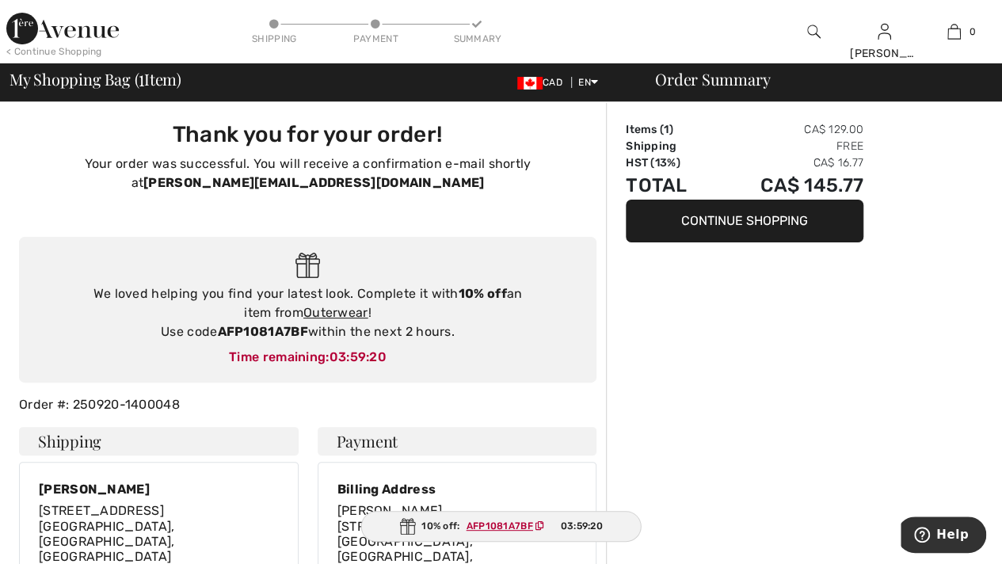
click at [25, 32] on img at bounding box center [62, 29] width 112 height 32
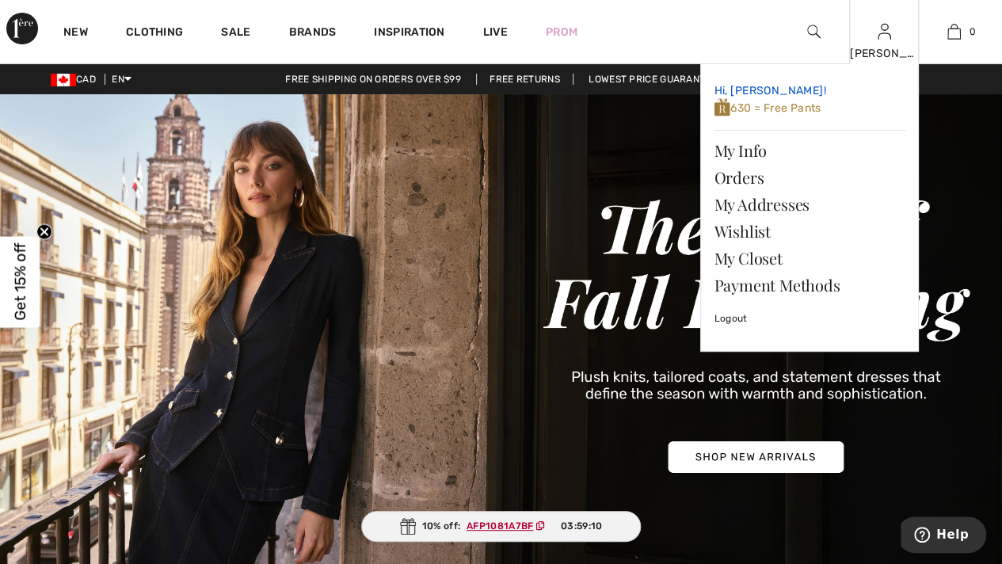
click at [787, 108] on span "630 = Free Pants" at bounding box center [766, 107] width 107 height 13
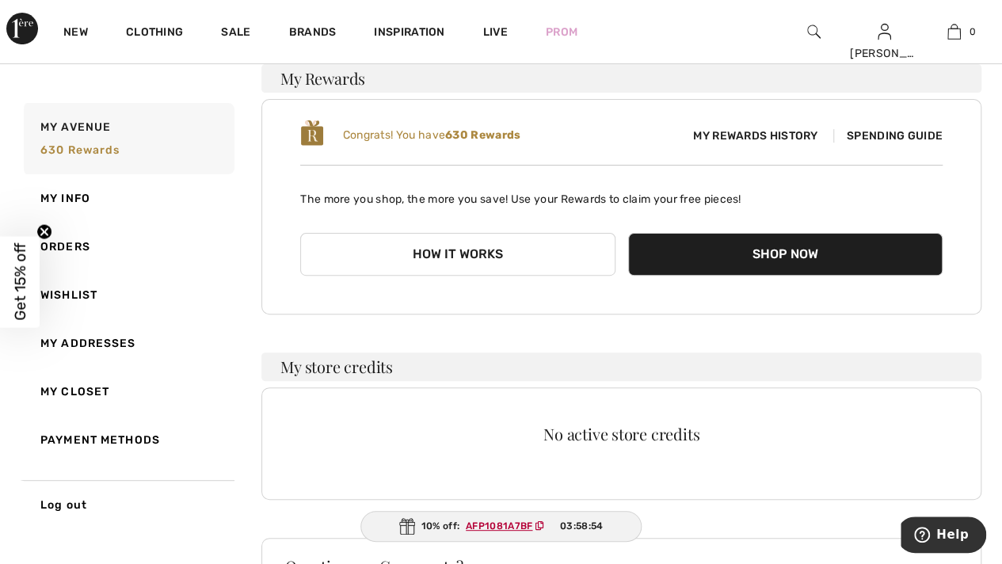
scroll to position [125, 0]
